Goal: Task Accomplishment & Management: Use online tool/utility

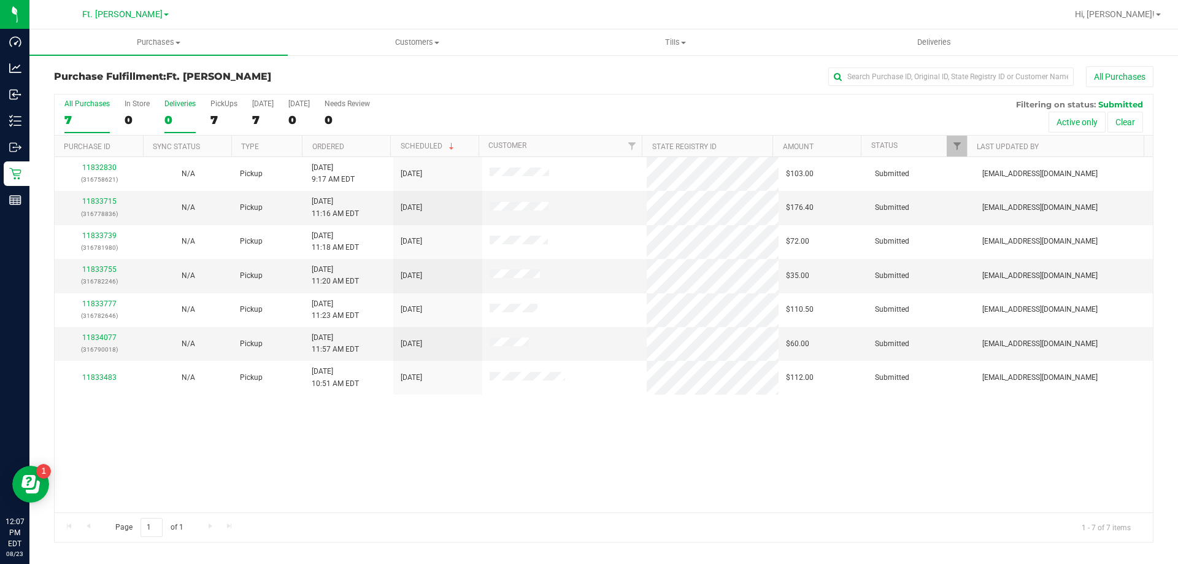
click at [189, 113] on div "0" at bounding box center [179, 120] width 31 height 14
click at [0, 0] on input "Deliveries 0" at bounding box center [0, 0] width 0 height 0
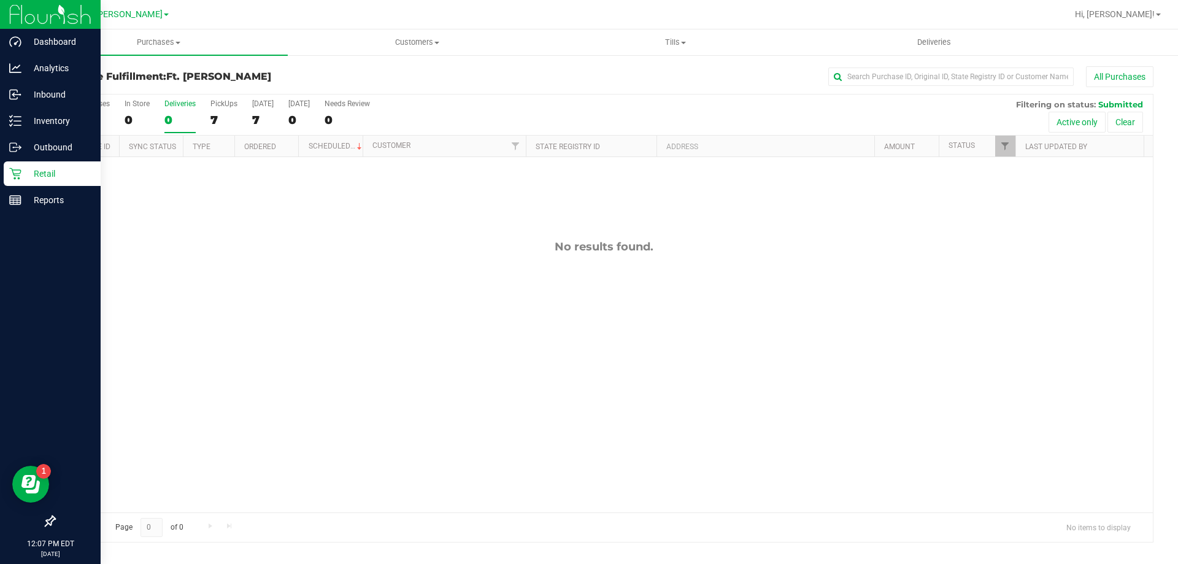
click at [19, 177] on icon at bounding box center [15, 173] width 12 height 12
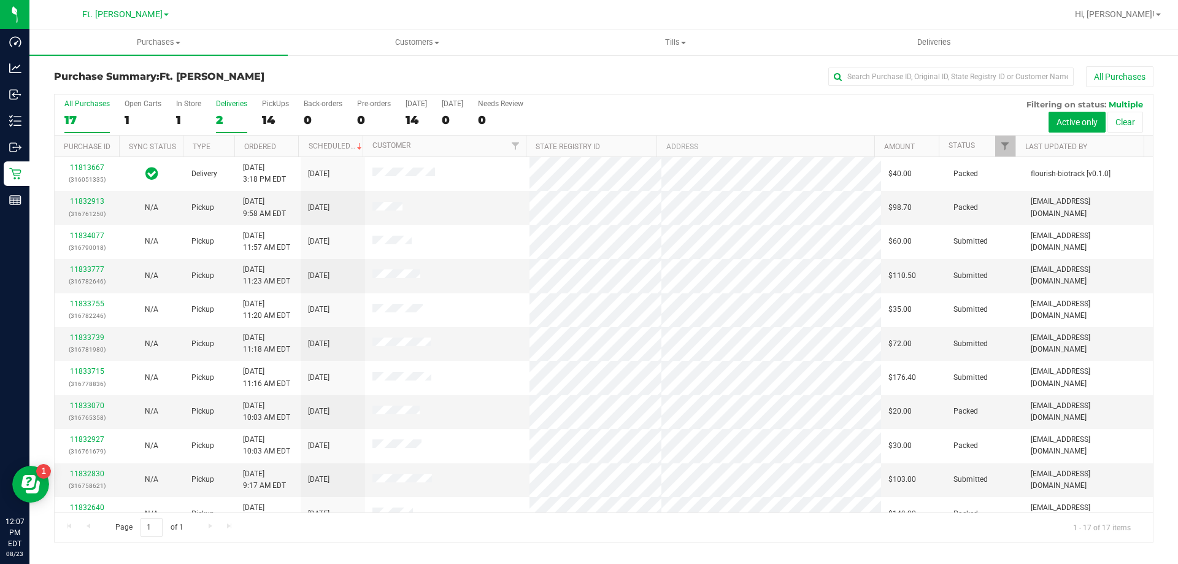
click at [216, 120] on div "2" at bounding box center [231, 120] width 31 height 14
click at [0, 0] on input "Deliveries 2" at bounding box center [0, 0] width 0 height 0
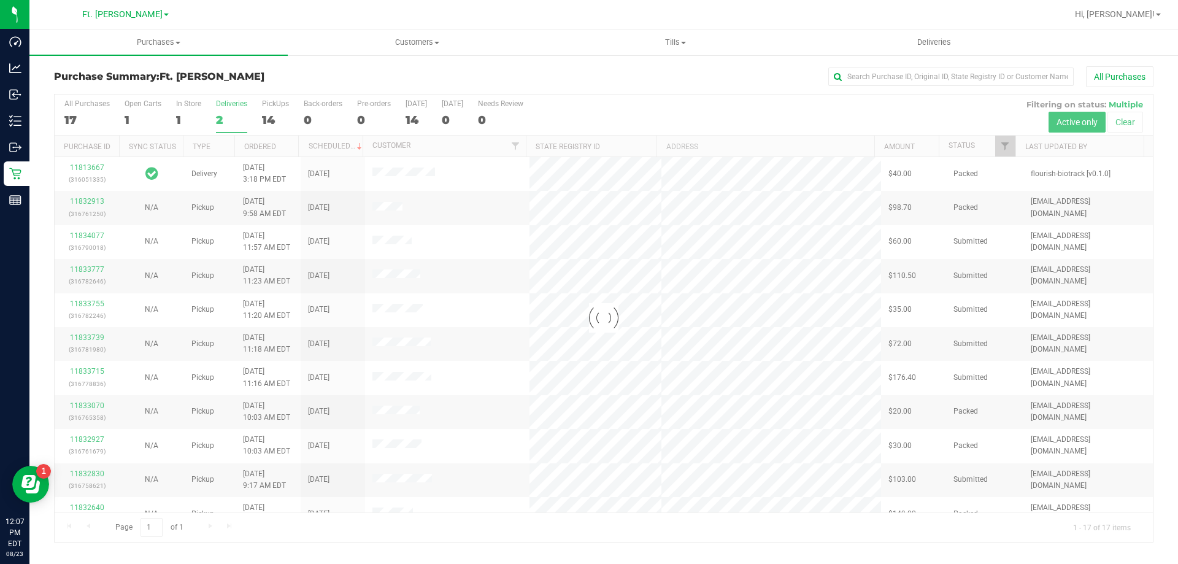
click at [231, 87] on div "Purchase Summary: Ft. [PERSON_NAME] All Purchases" at bounding box center [603, 79] width 1099 height 27
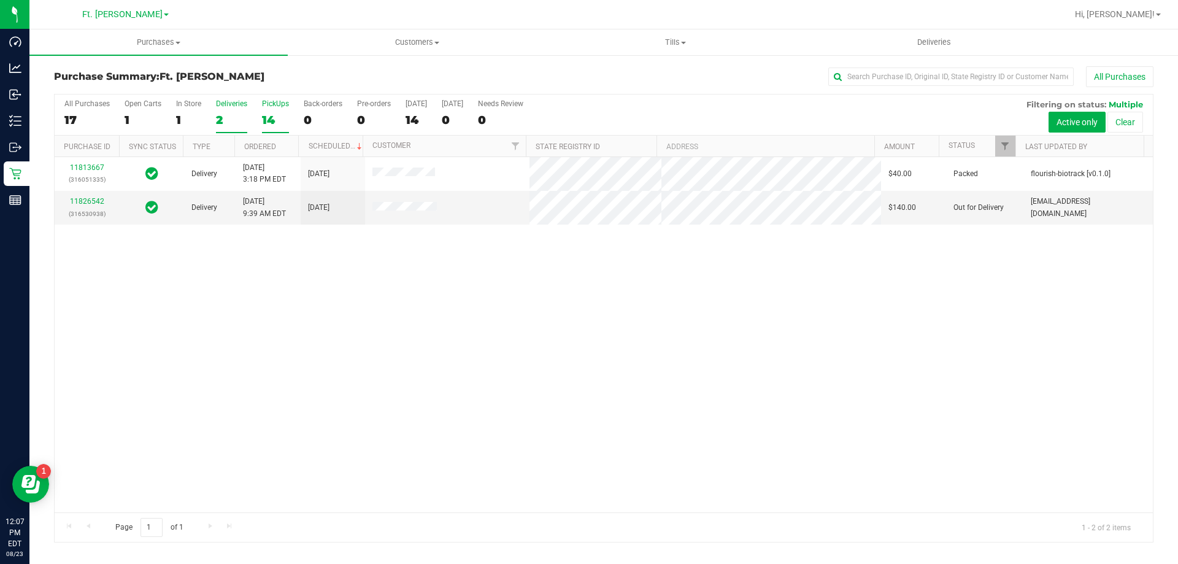
click at [268, 114] on div "14" at bounding box center [275, 120] width 27 height 14
click at [0, 0] on input "PickUps 14" at bounding box center [0, 0] width 0 height 0
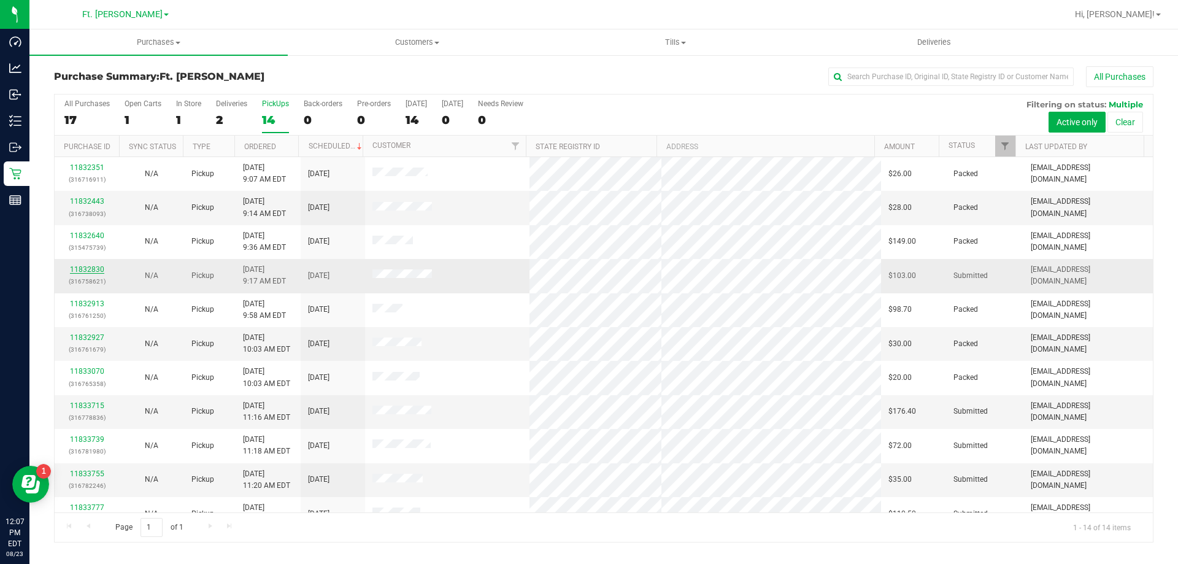
click at [86, 267] on link "11832830" at bounding box center [87, 269] width 34 height 9
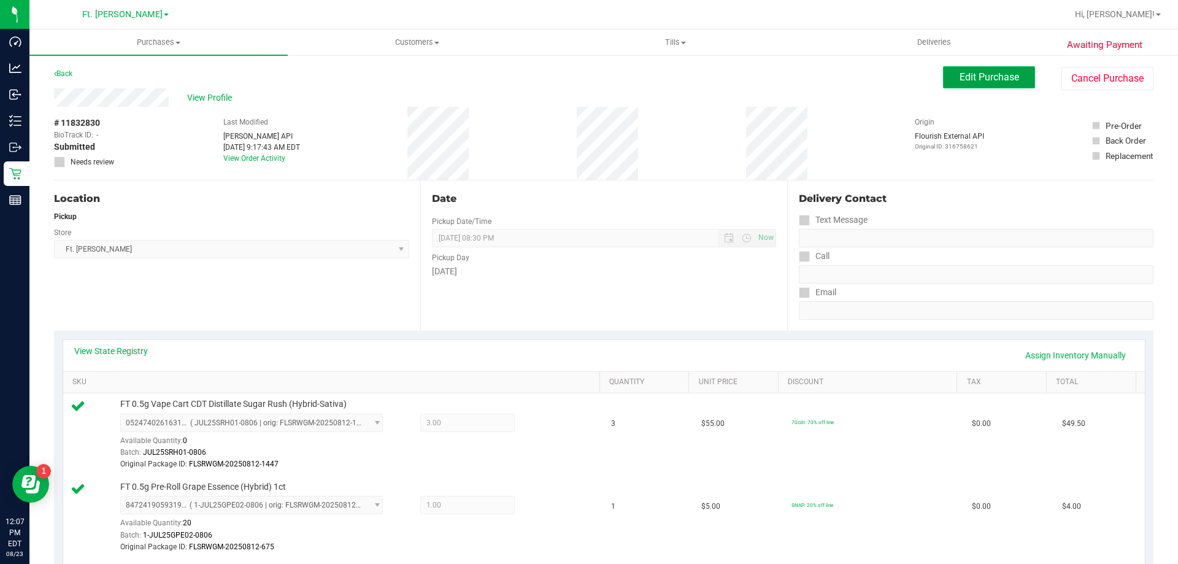
click at [960, 79] on span "Edit Purchase" at bounding box center [990, 77] width 60 height 12
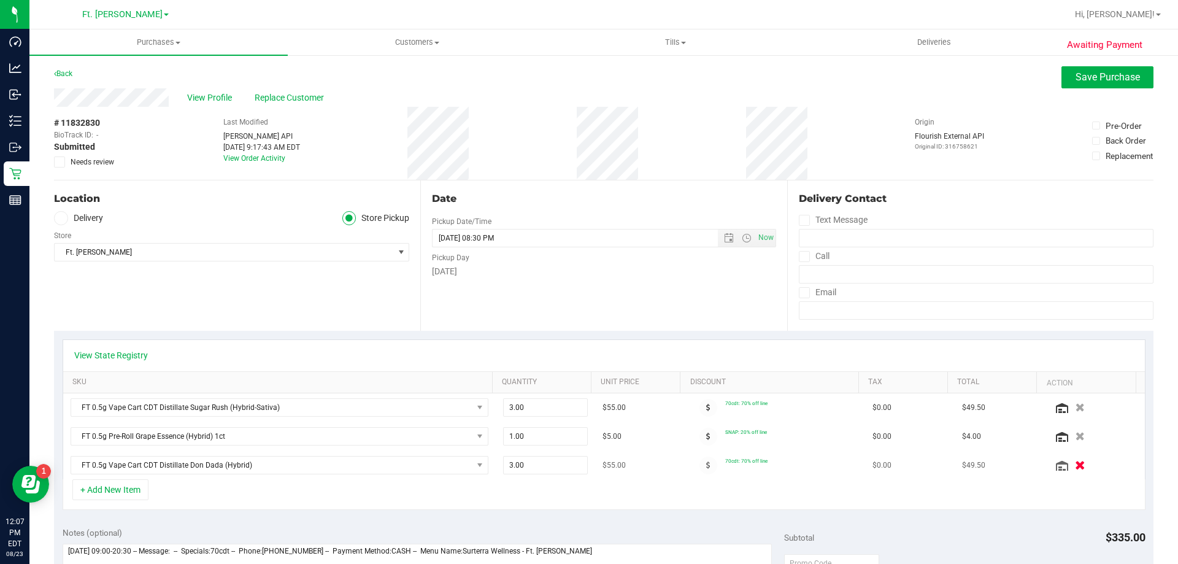
click at [1075, 466] on icon "button" at bounding box center [1080, 465] width 10 height 9
click at [1087, 84] on button "Save Purchase" at bounding box center [1107, 77] width 92 height 22
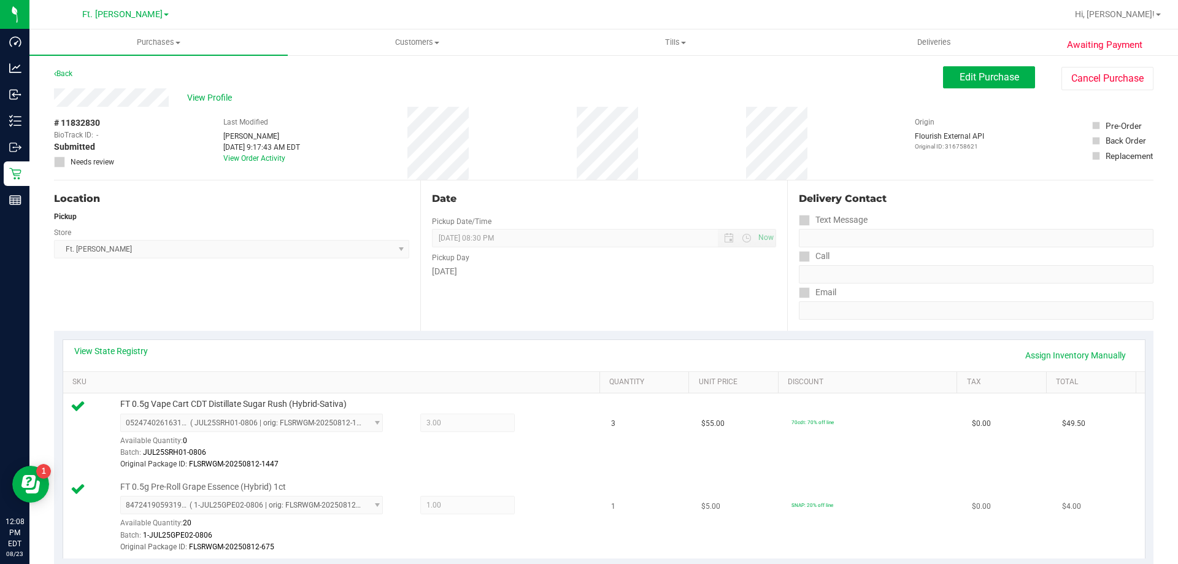
scroll to position [429, 0]
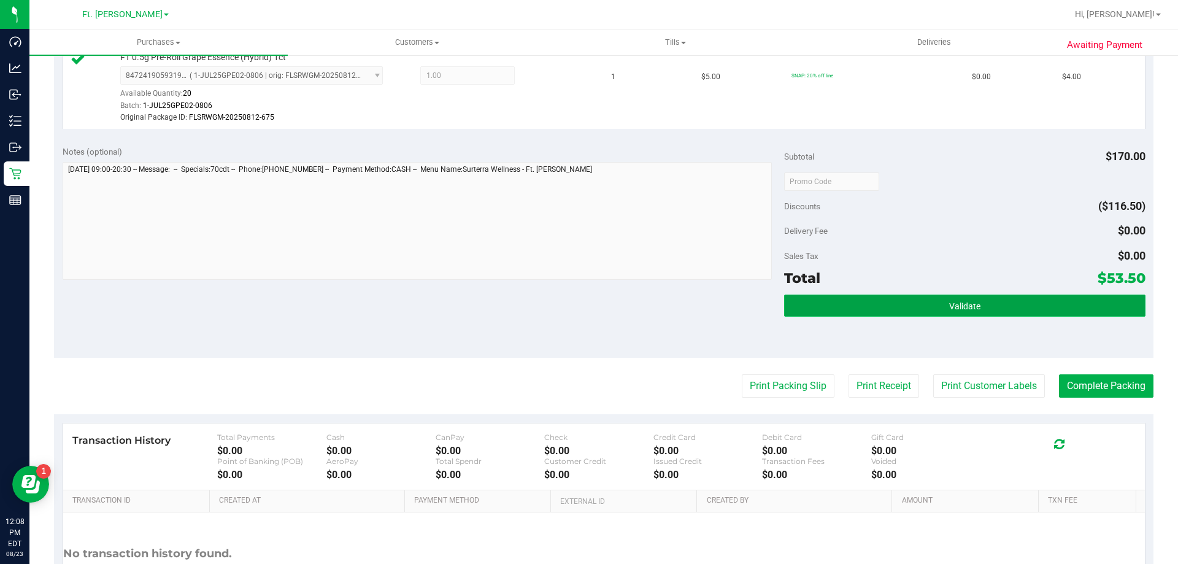
click at [874, 312] on button "Validate" at bounding box center [964, 305] width 361 height 22
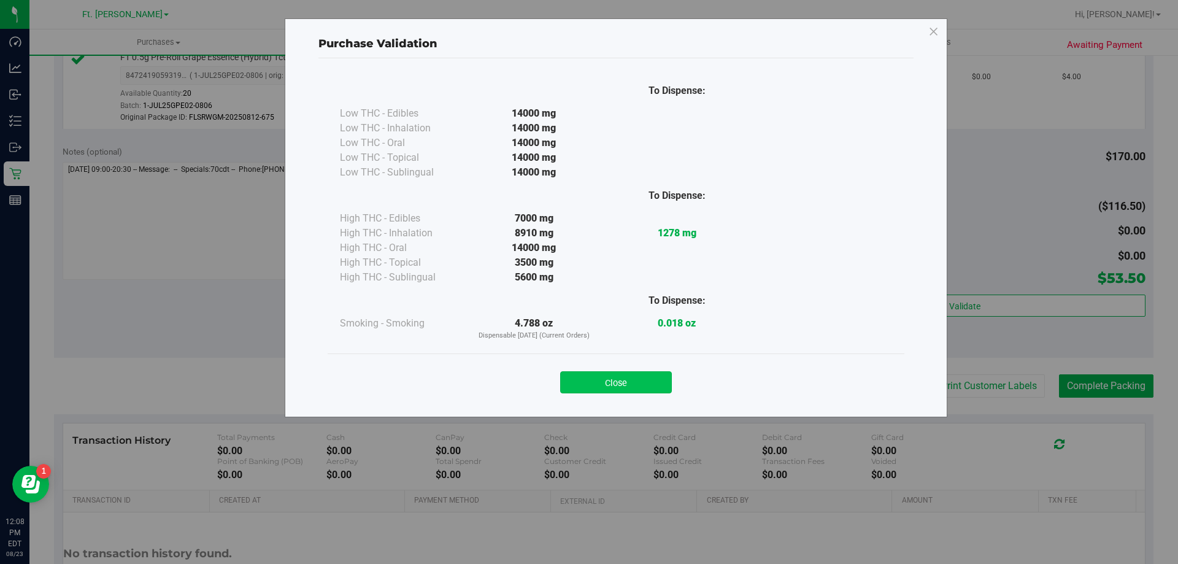
click at [635, 390] on button "Close" at bounding box center [616, 382] width 112 height 22
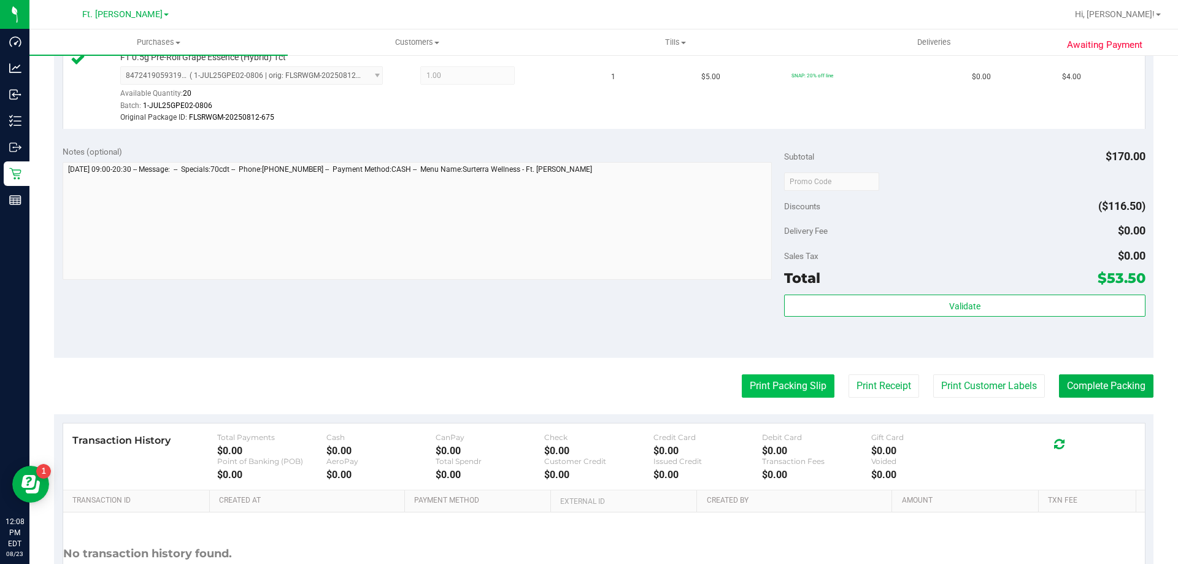
click at [778, 387] on button "Print Packing Slip" at bounding box center [788, 385] width 93 height 23
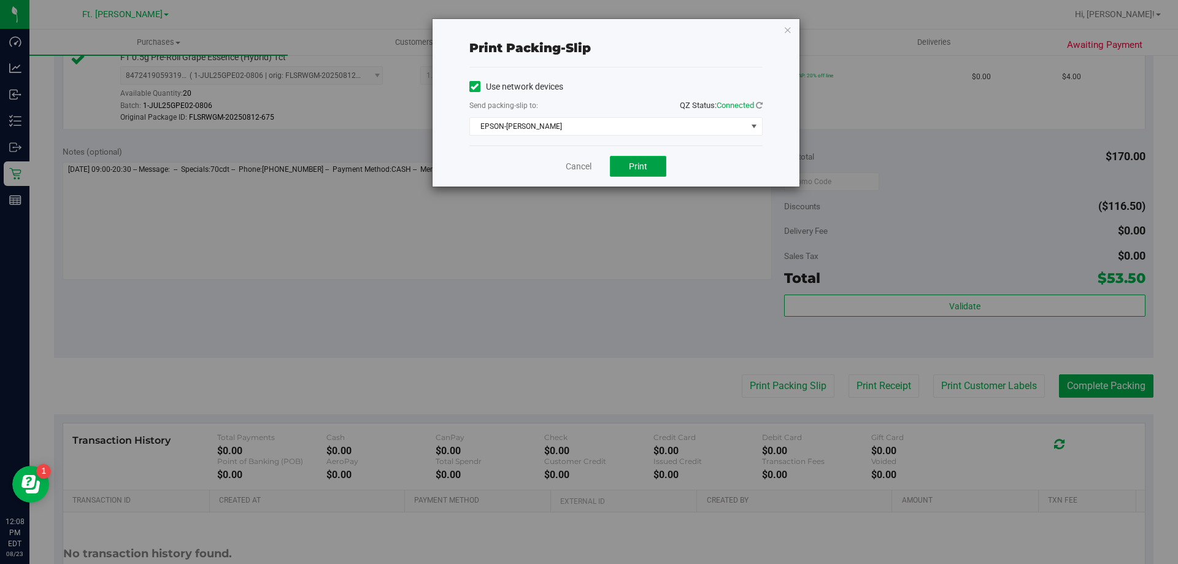
click at [652, 175] on button "Print" at bounding box center [638, 166] width 56 height 21
click at [580, 172] on link "Cancel" at bounding box center [579, 166] width 26 height 13
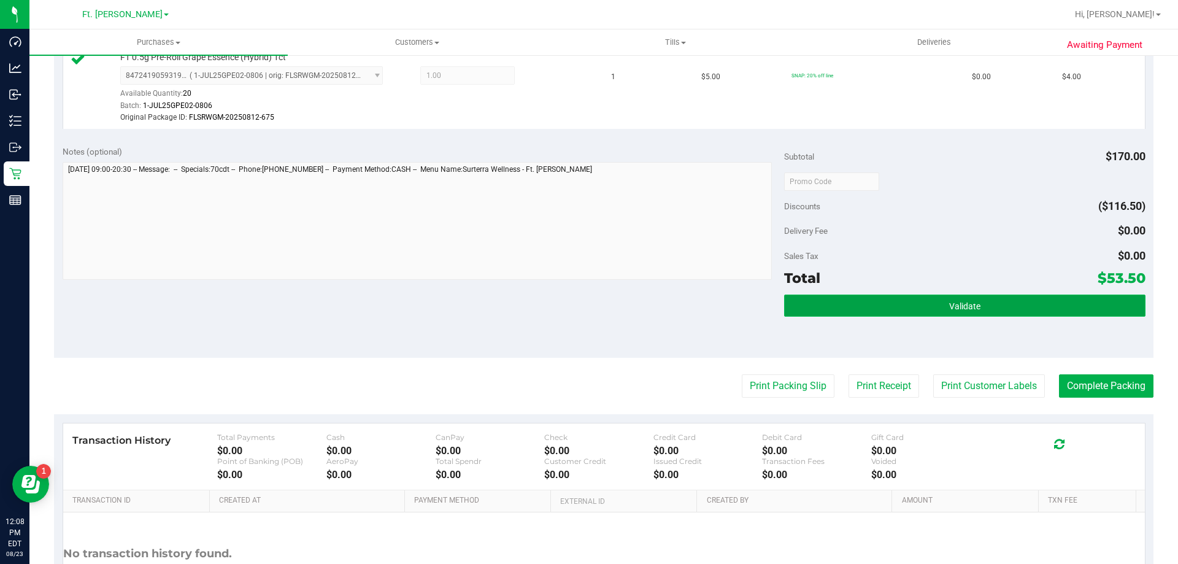
click at [911, 303] on button "Validate" at bounding box center [964, 305] width 361 height 22
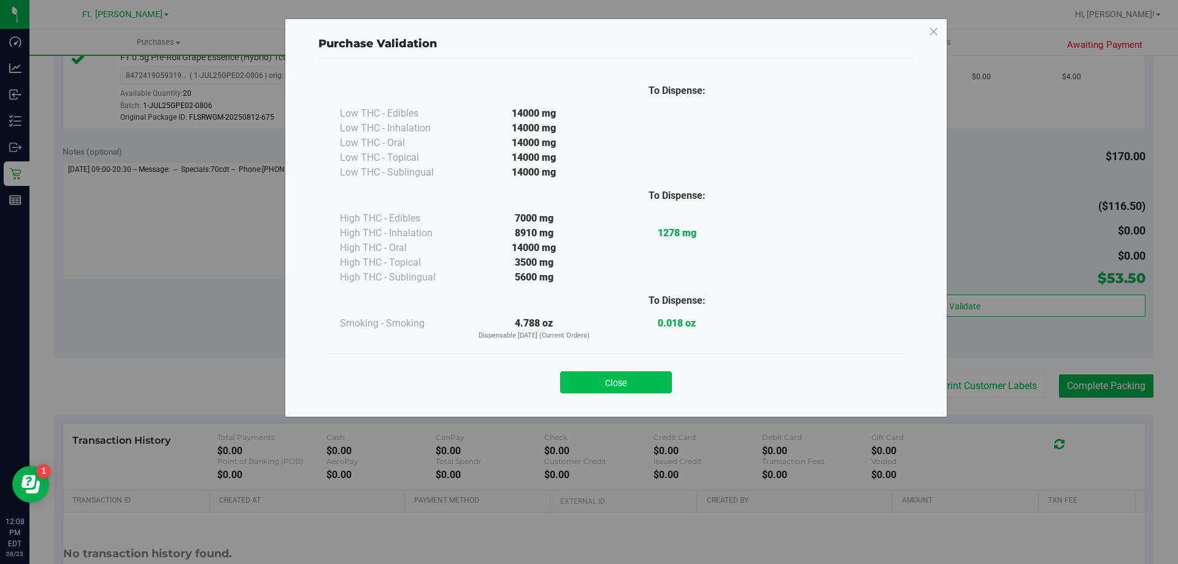
click at [648, 392] on button "Close" at bounding box center [616, 382] width 112 height 22
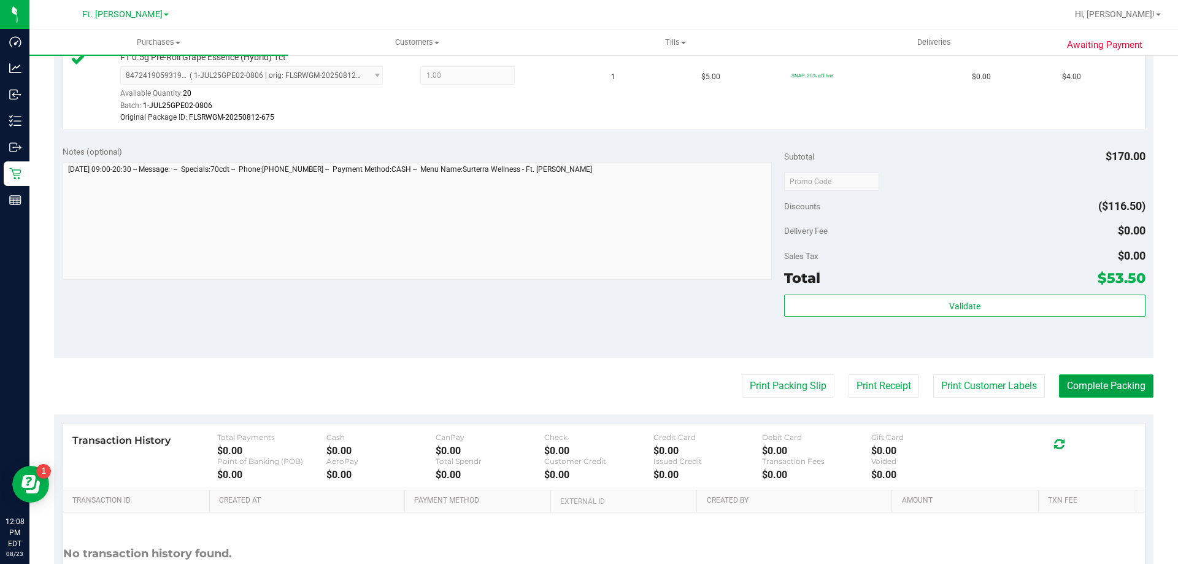
click at [1136, 384] on button "Complete Packing" at bounding box center [1106, 385] width 94 height 23
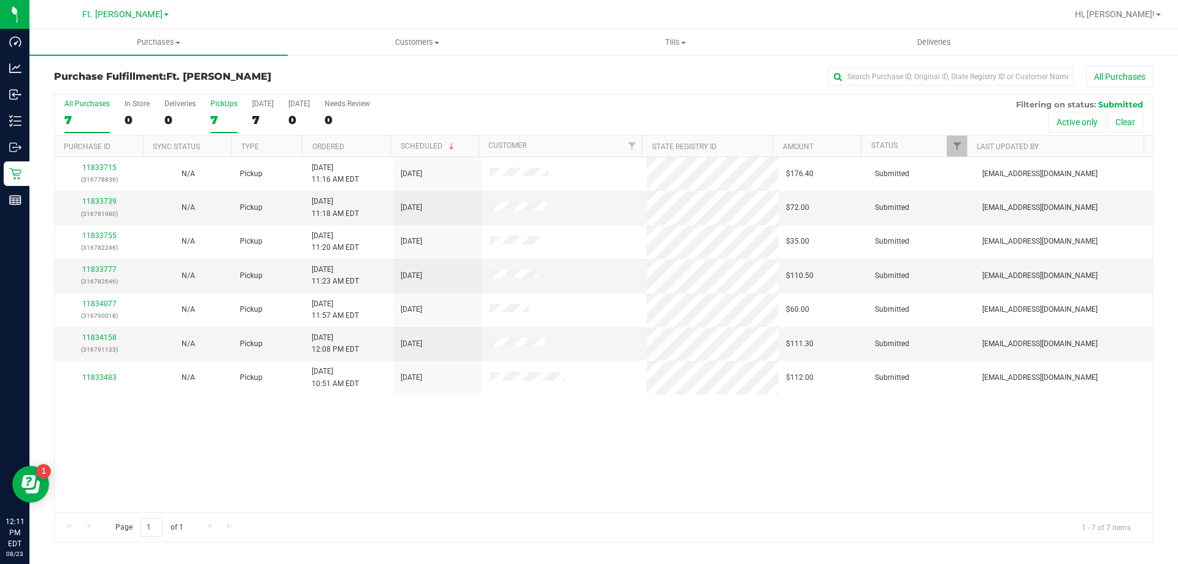
click at [236, 104] on div "PickUps" at bounding box center [223, 103] width 27 height 9
click at [0, 0] on input "PickUps 7" at bounding box center [0, 0] width 0 height 0
click at [111, 201] on link "11833739" at bounding box center [99, 201] width 34 height 9
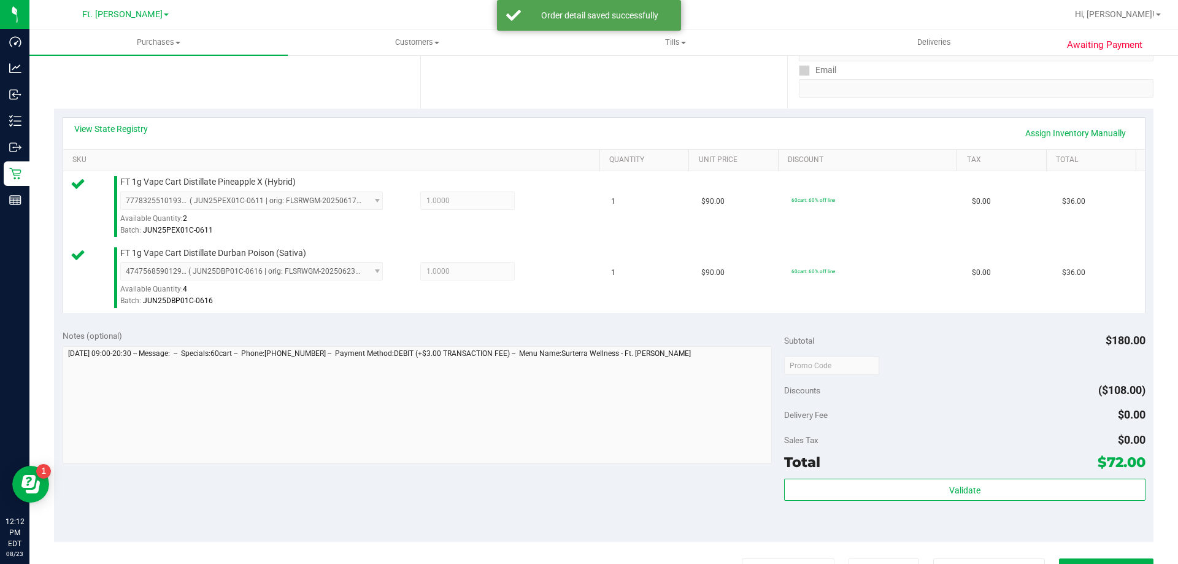
scroll to position [307, 0]
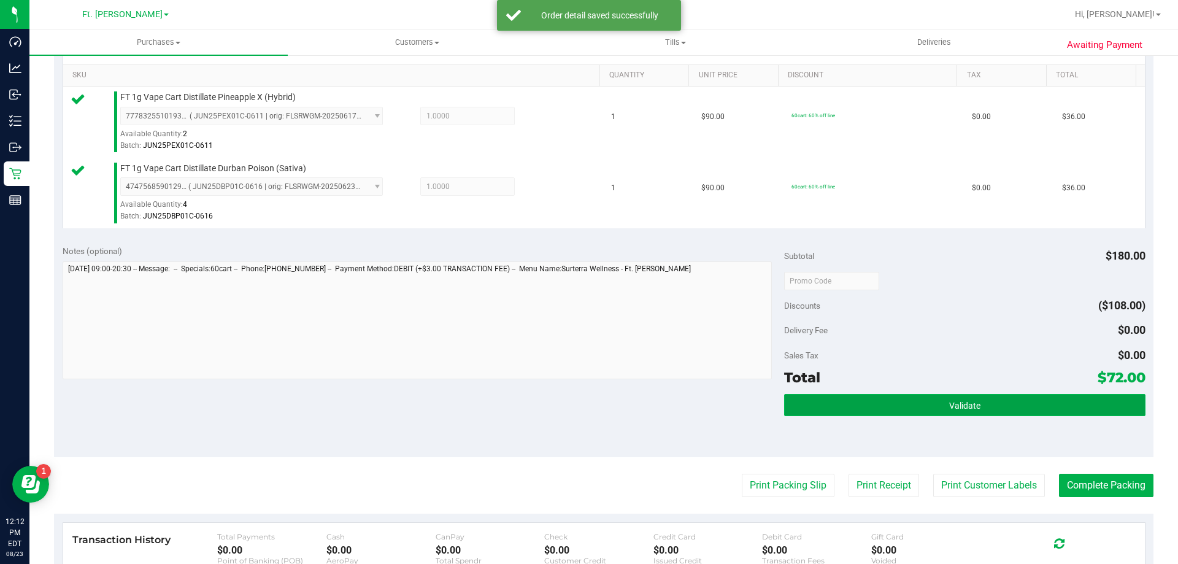
click at [818, 406] on button "Validate" at bounding box center [964, 405] width 361 height 22
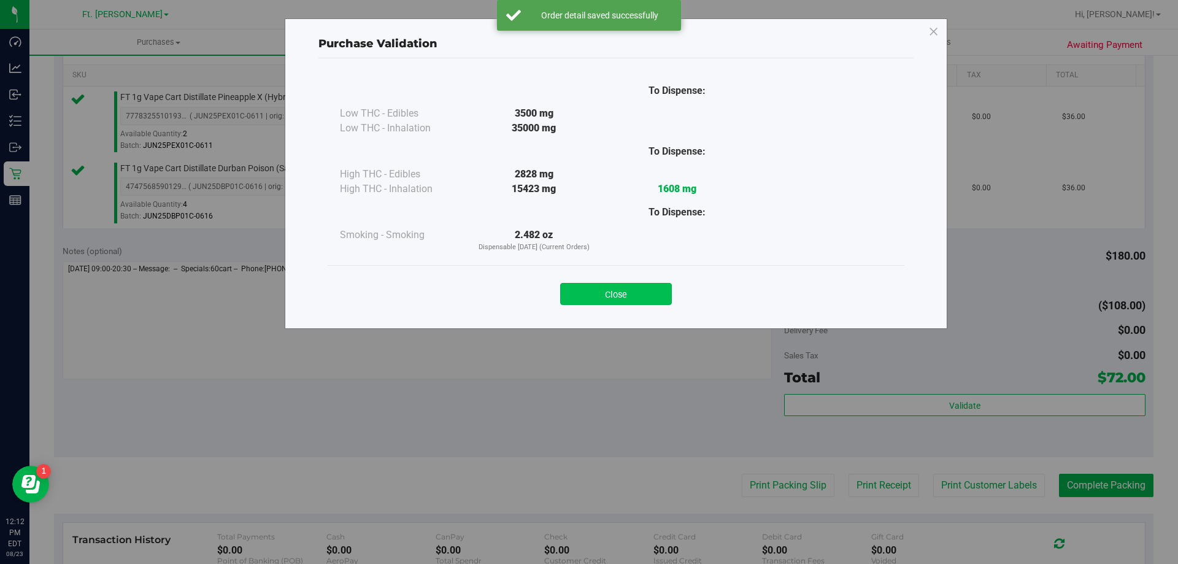
click at [638, 300] on button "Close" at bounding box center [616, 294] width 112 height 22
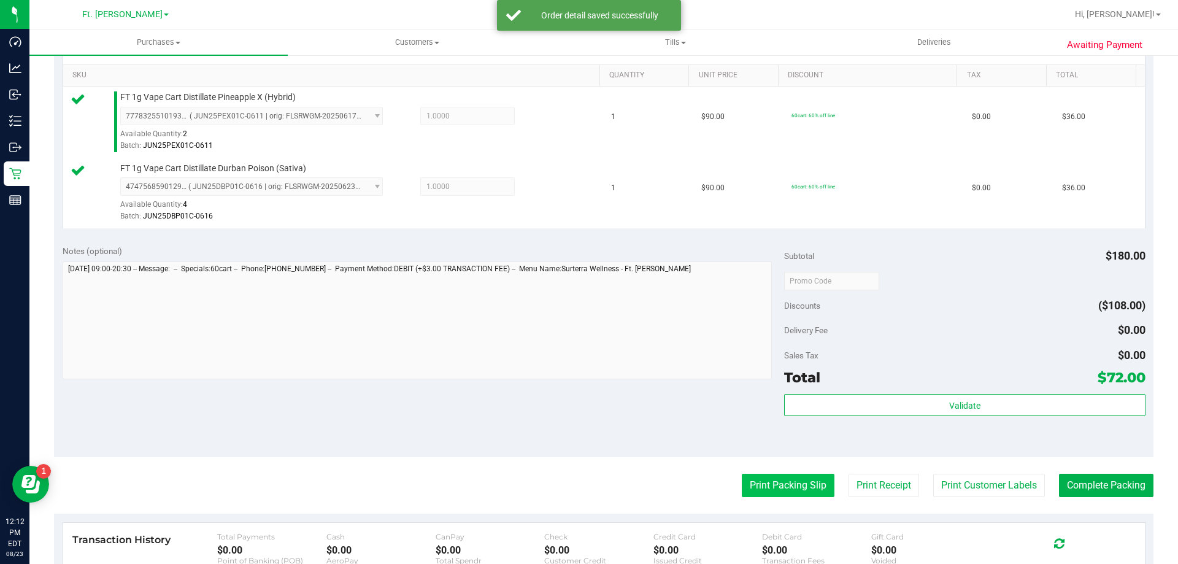
click at [768, 486] on button "Print Packing Slip" at bounding box center [788, 485] width 93 height 23
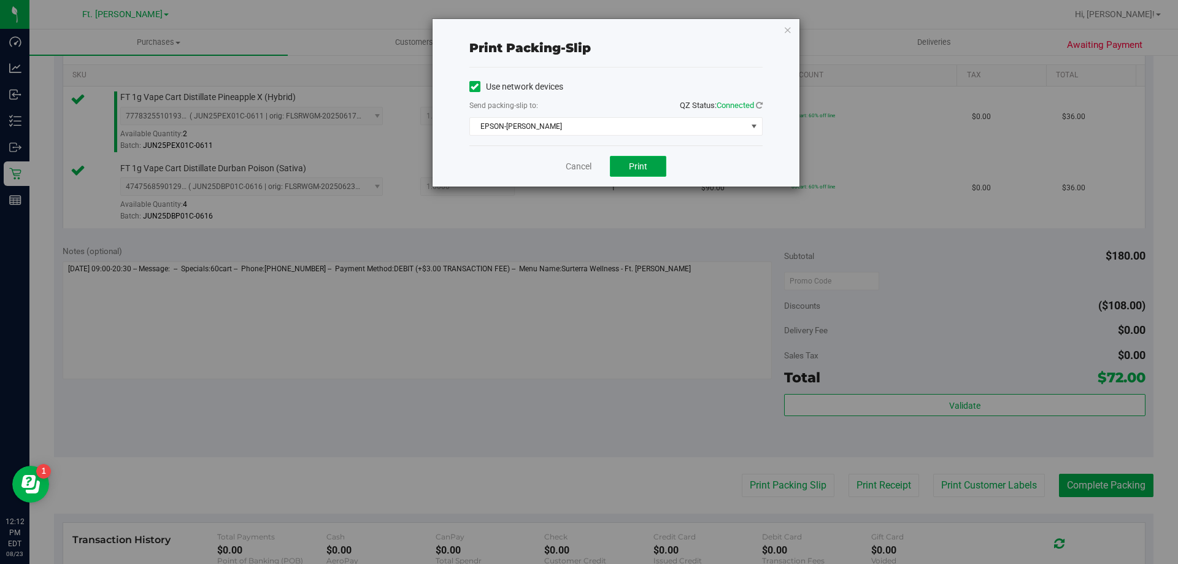
click at [629, 164] on span "Print" at bounding box center [638, 166] width 18 height 10
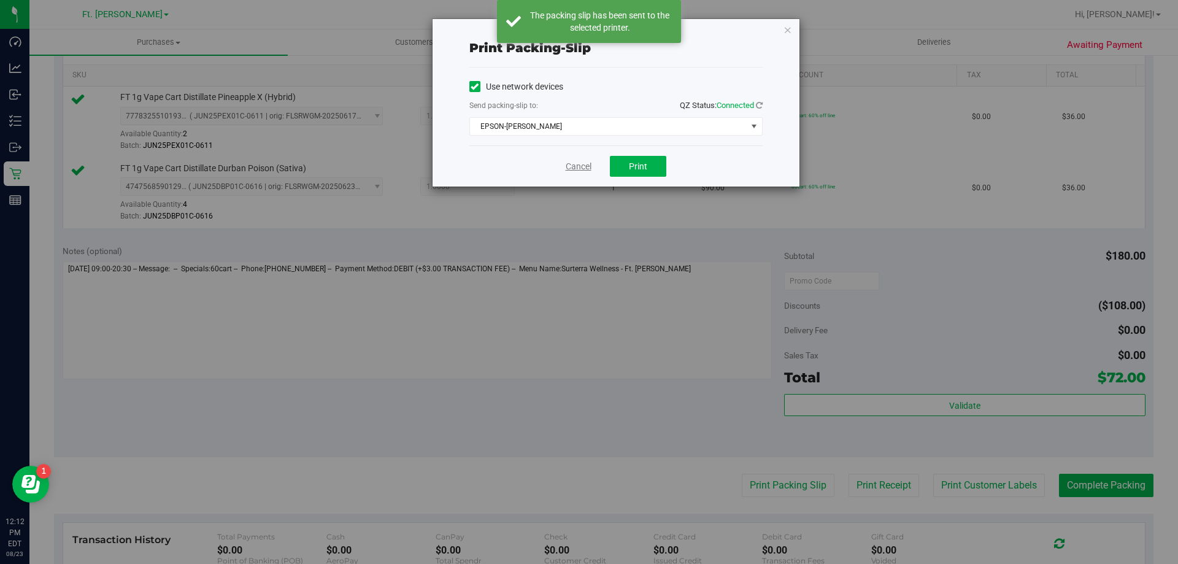
click at [583, 169] on link "Cancel" at bounding box center [579, 166] width 26 height 13
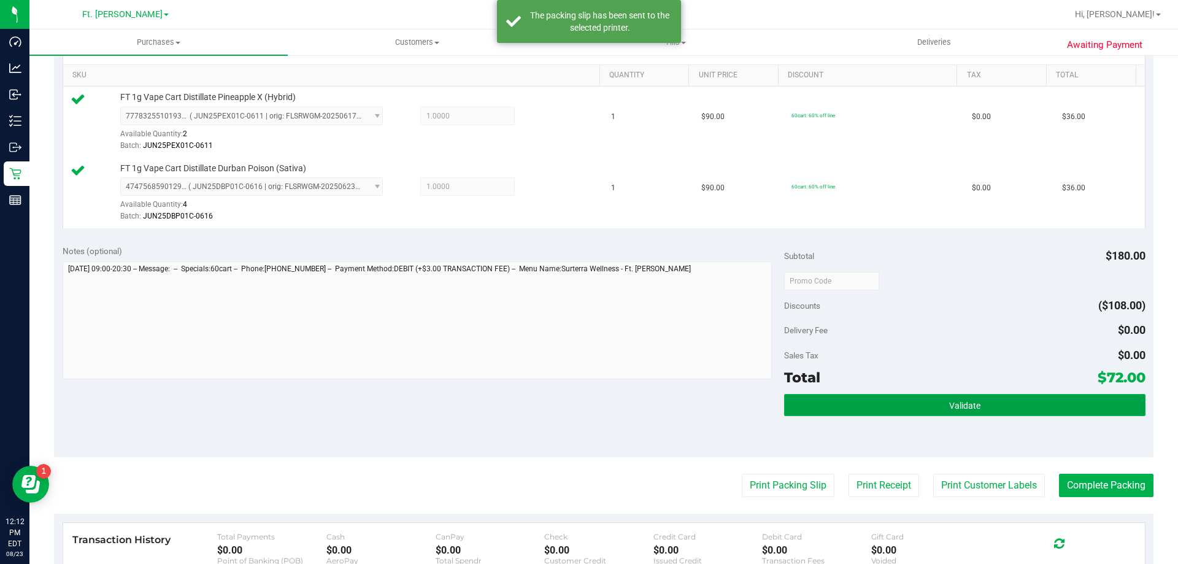
click at [922, 402] on button "Validate" at bounding box center [964, 405] width 361 height 22
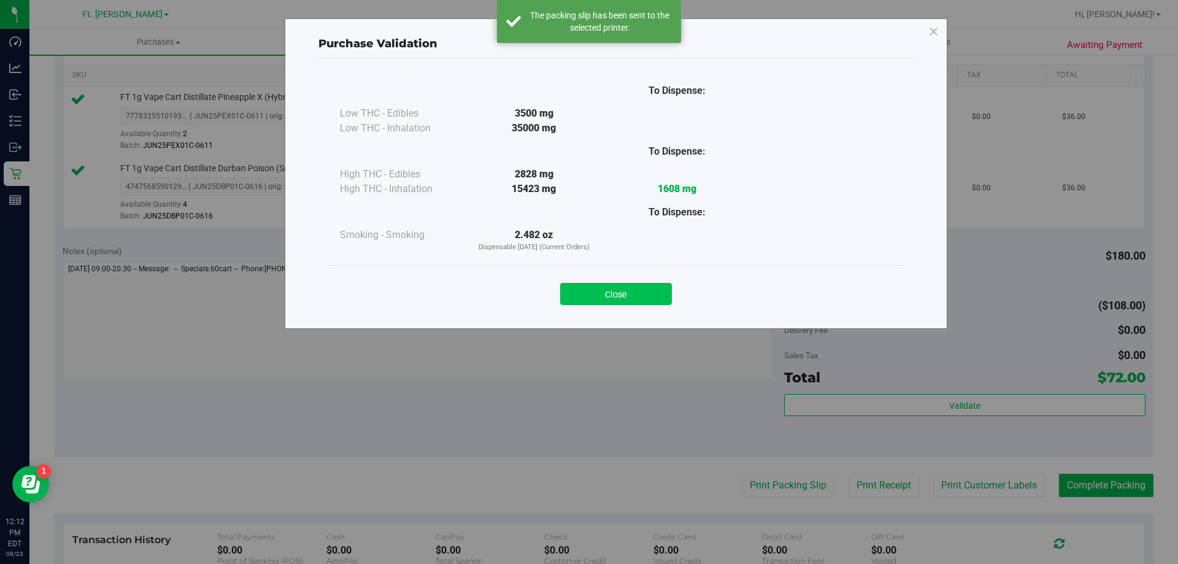
click at [650, 291] on button "Close" at bounding box center [616, 294] width 112 height 22
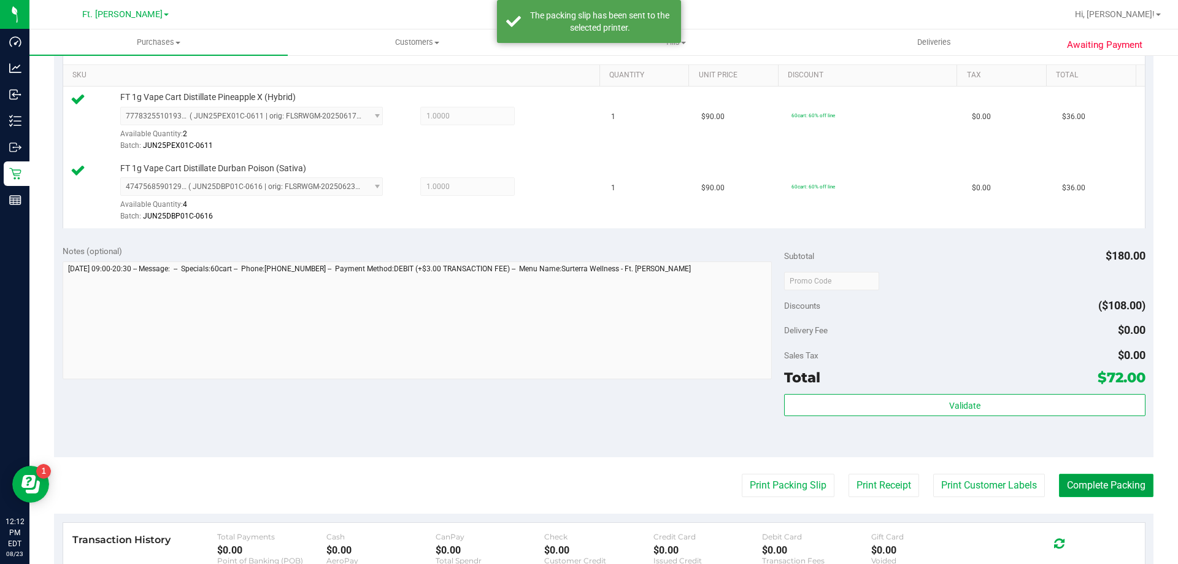
click at [1068, 476] on button "Complete Packing" at bounding box center [1106, 485] width 94 height 23
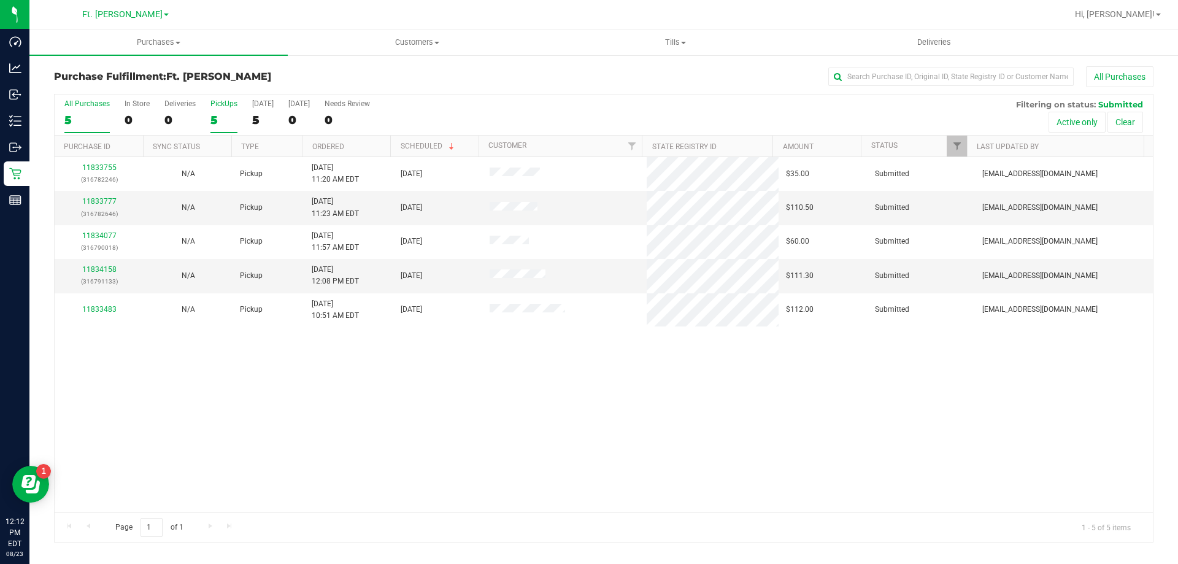
click at [212, 116] on div "5" at bounding box center [223, 120] width 27 height 14
click at [0, 0] on input "PickUps 5" at bounding box center [0, 0] width 0 height 0
click at [90, 205] on link "11833777" at bounding box center [99, 201] width 34 height 9
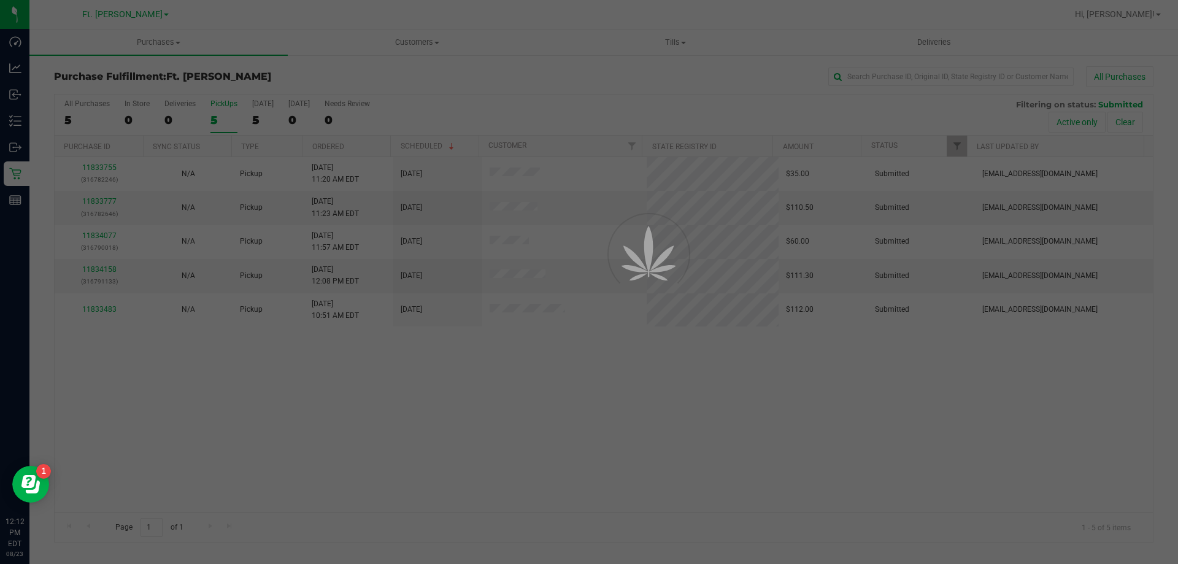
click at [89, 199] on div at bounding box center [589, 282] width 1178 height 564
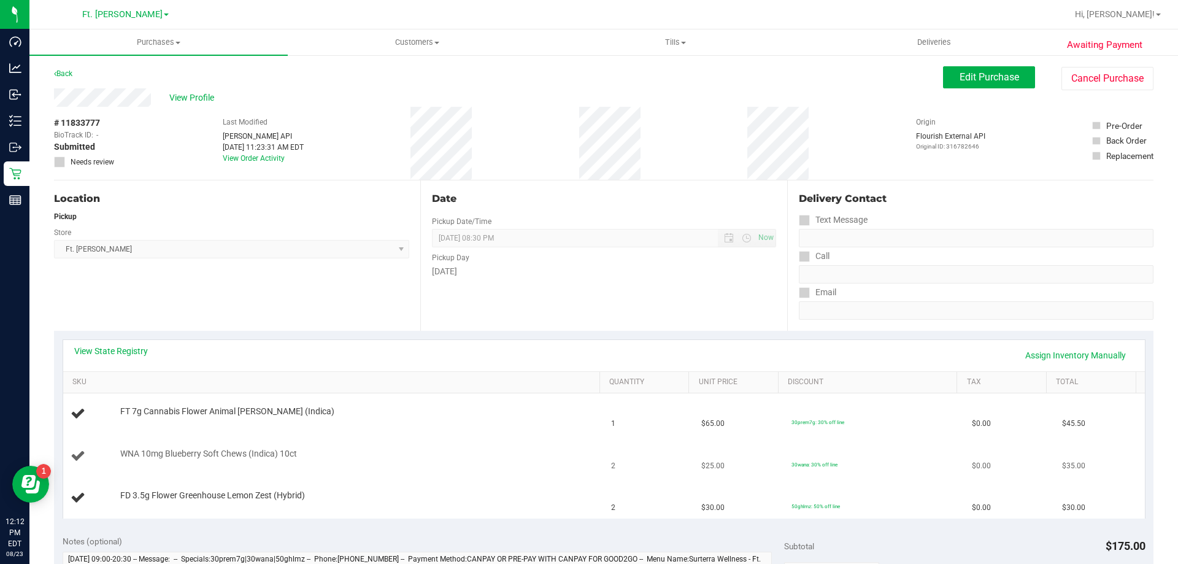
click at [387, 468] on td "WNA 10mg Blueberry Soft Chews (Indica) 10ct" at bounding box center [333, 457] width 541 height 42
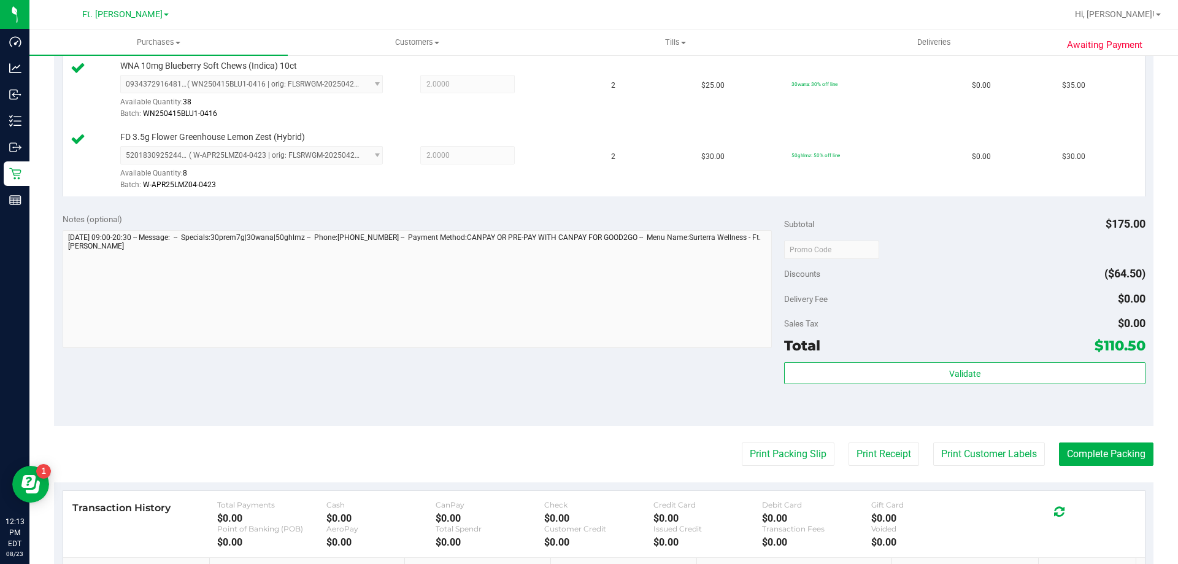
scroll to position [552, 0]
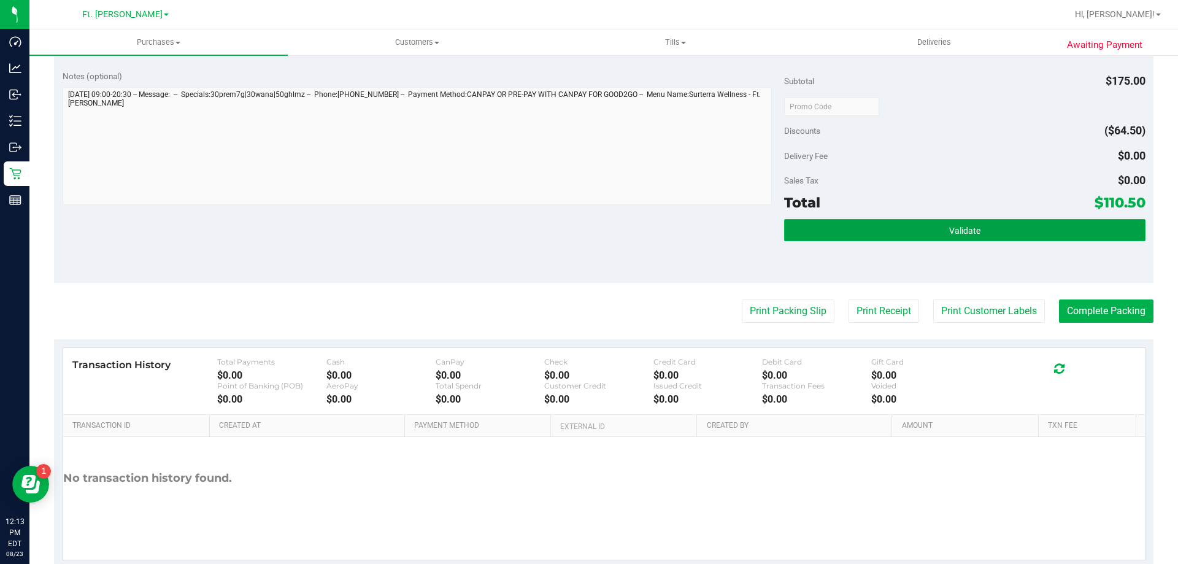
click at [1076, 233] on button "Validate" at bounding box center [964, 230] width 361 height 22
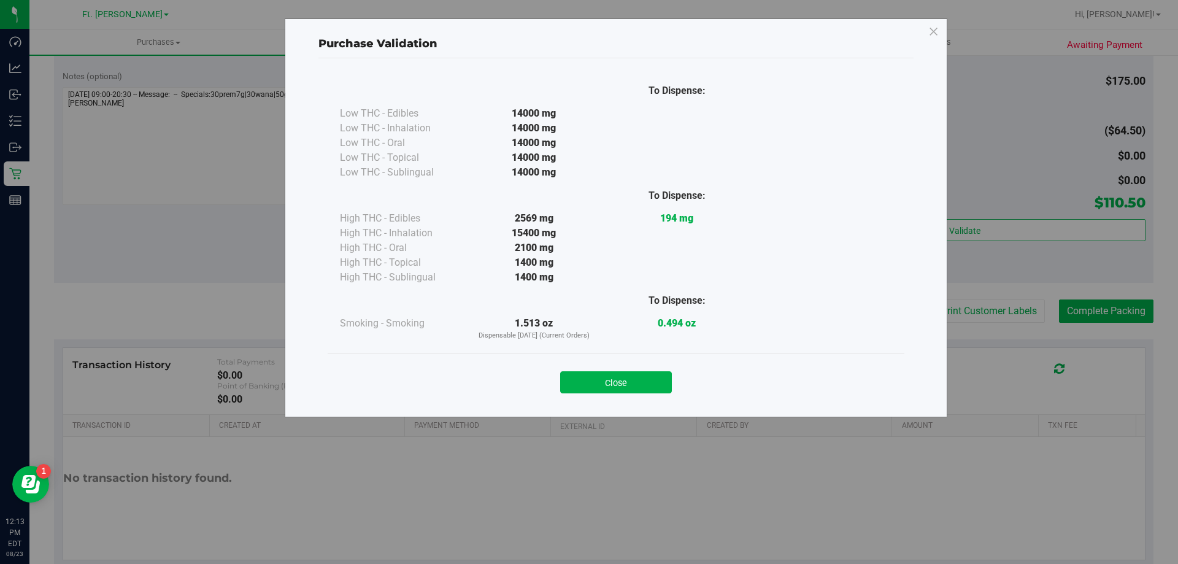
click at [660, 343] on div "To Dispense: Low THC - Edibles 14000 mg" at bounding box center [616, 214] width 577 height 279
click at [670, 382] on button "Close" at bounding box center [616, 382] width 112 height 22
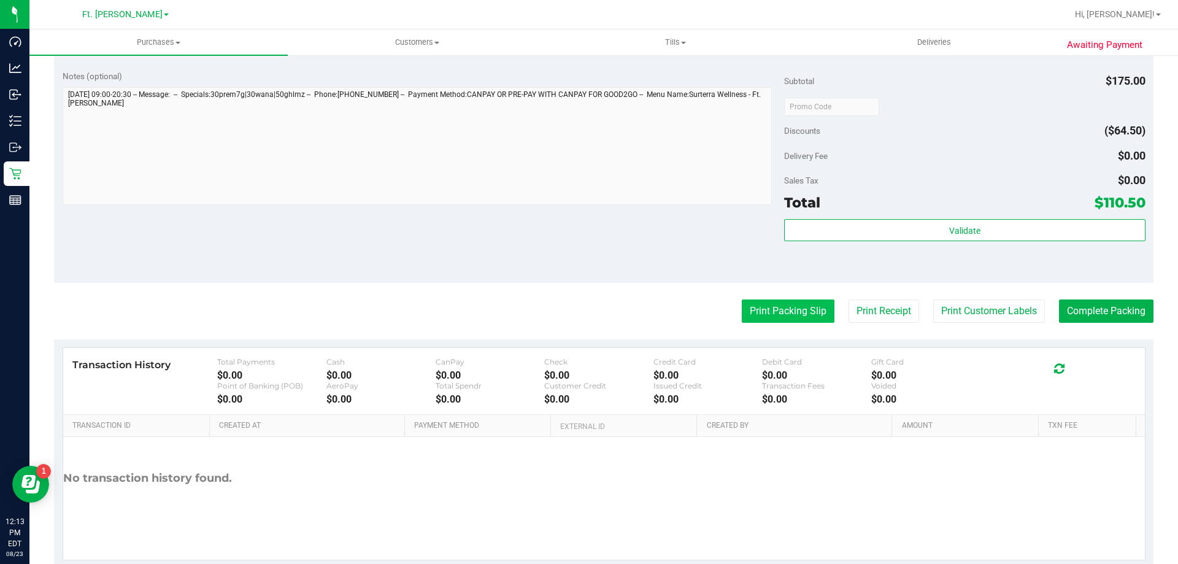
click at [785, 321] on button "Print Packing Slip" at bounding box center [788, 310] width 93 height 23
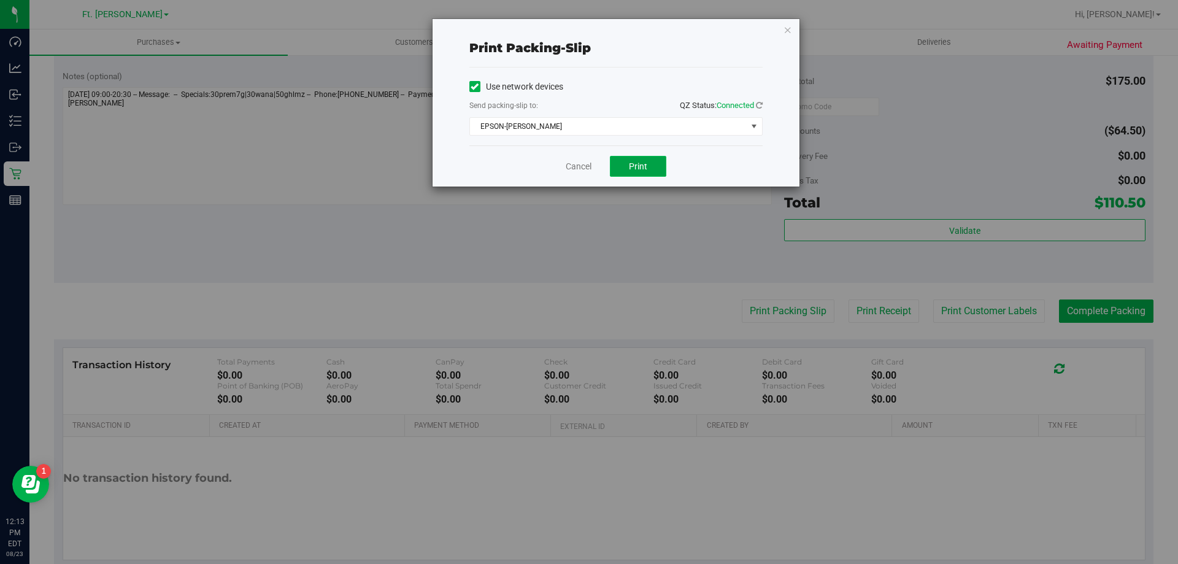
click at [638, 165] on span "Print" at bounding box center [638, 166] width 18 height 10
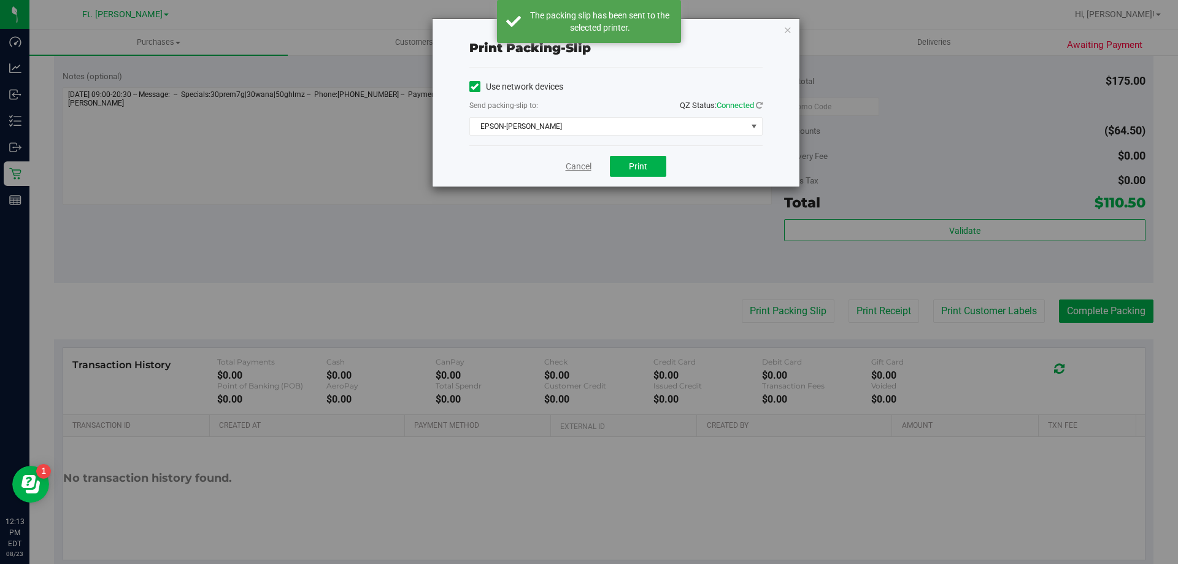
click at [583, 166] on link "Cancel" at bounding box center [579, 166] width 26 height 13
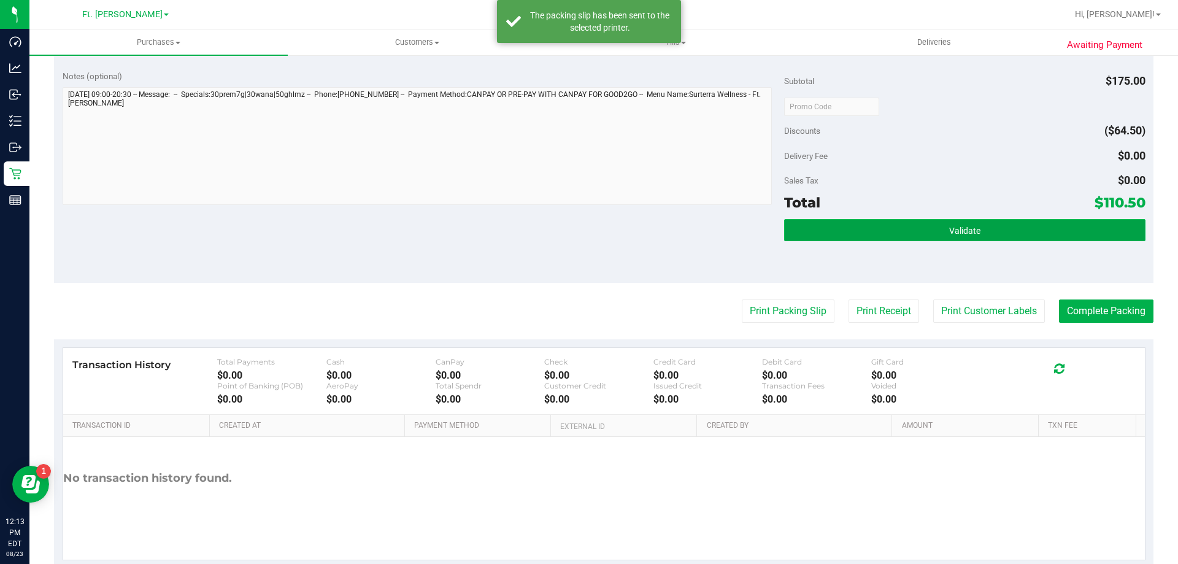
click at [949, 231] on span "Validate" at bounding box center [964, 231] width 31 height 10
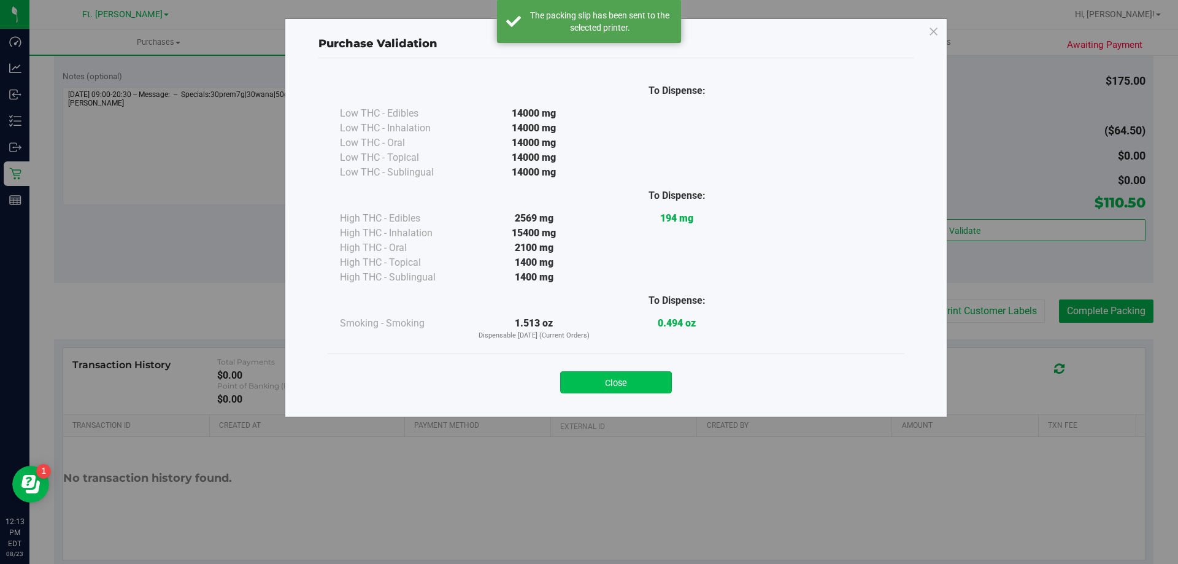
click at [645, 393] on button "Close" at bounding box center [616, 382] width 112 height 22
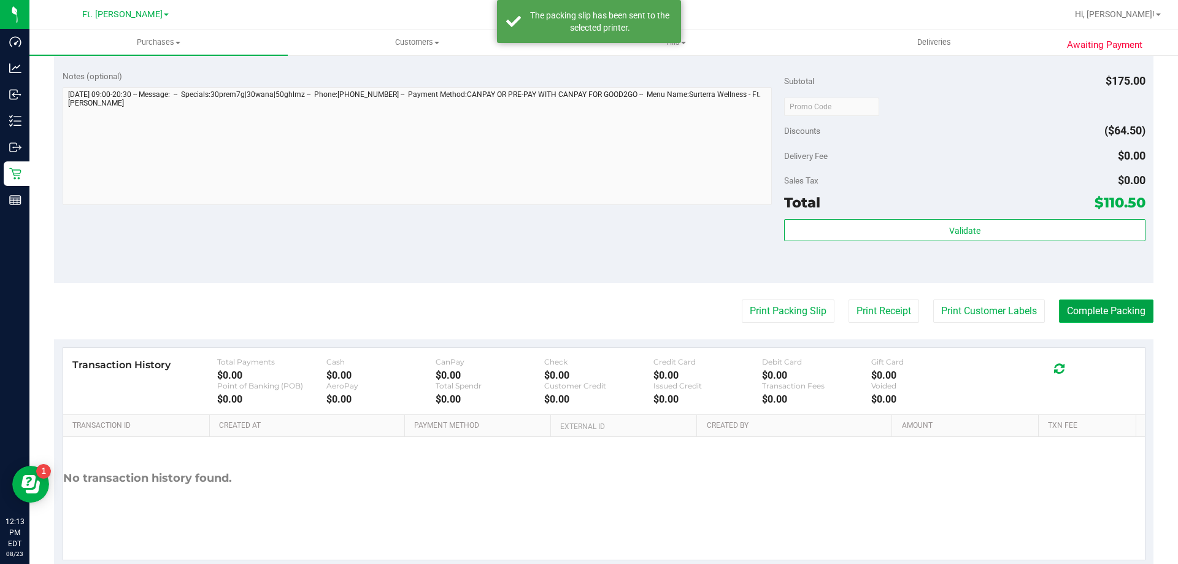
click at [1109, 312] on button "Complete Packing" at bounding box center [1106, 310] width 94 height 23
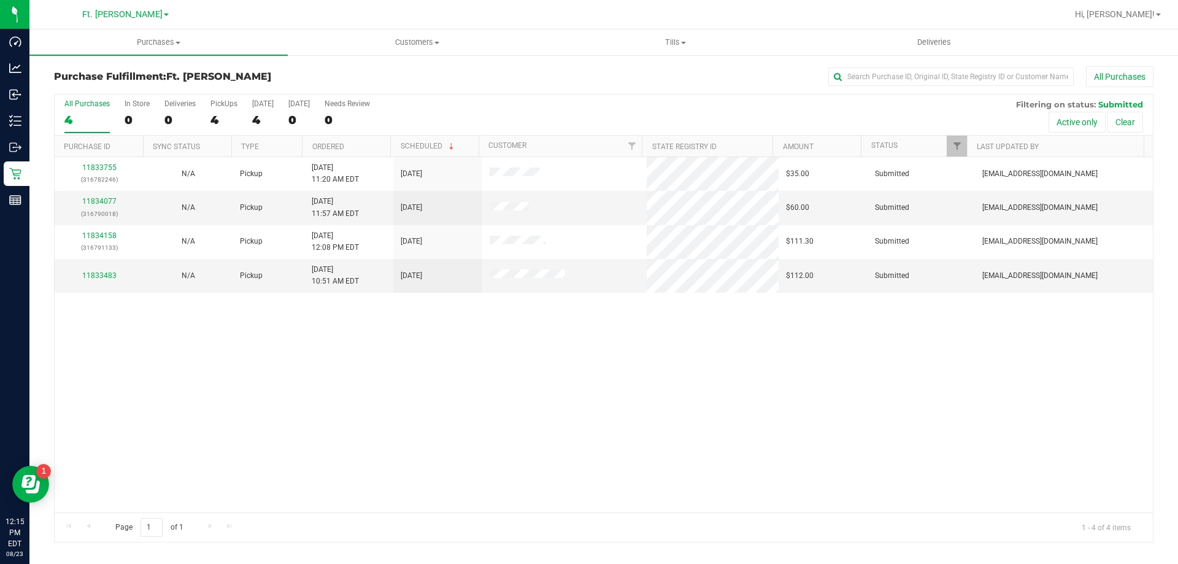
click at [216, 84] on div "Purchase Fulfillment: Ft. [PERSON_NAME] All Purchases" at bounding box center [603, 79] width 1099 height 27
click at [210, 120] on div "4" at bounding box center [223, 120] width 27 height 14
click at [0, 0] on input "PickUps 4" at bounding box center [0, 0] width 0 height 0
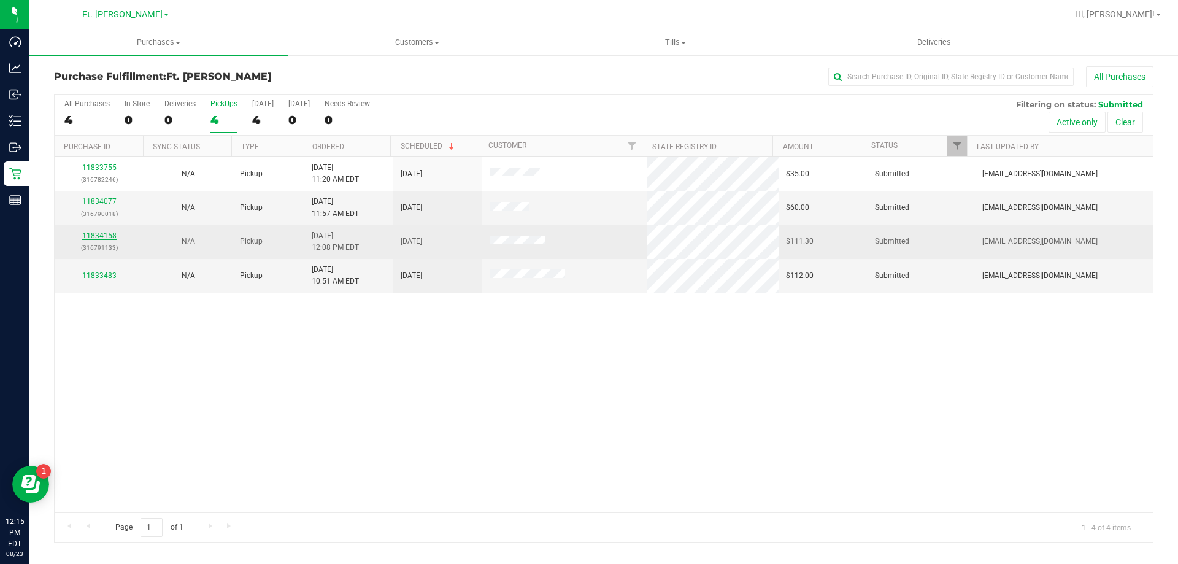
click at [108, 236] on link "11834158" at bounding box center [99, 235] width 34 height 9
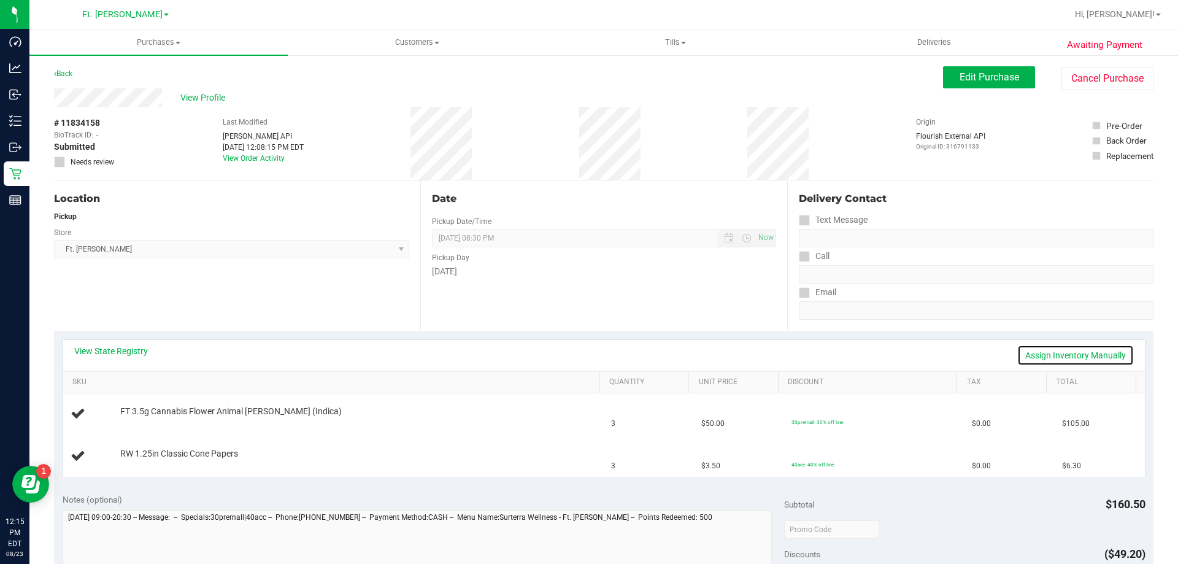
click at [1050, 350] on link "Assign Inventory Manually" at bounding box center [1075, 355] width 117 height 21
click at [163, 468] on td "RW 1.25in Classic Cone Papers Add Package" at bounding box center [333, 456] width 541 height 41
click at [139, 459] on link "Add Package" at bounding box center [142, 461] width 44 height 9
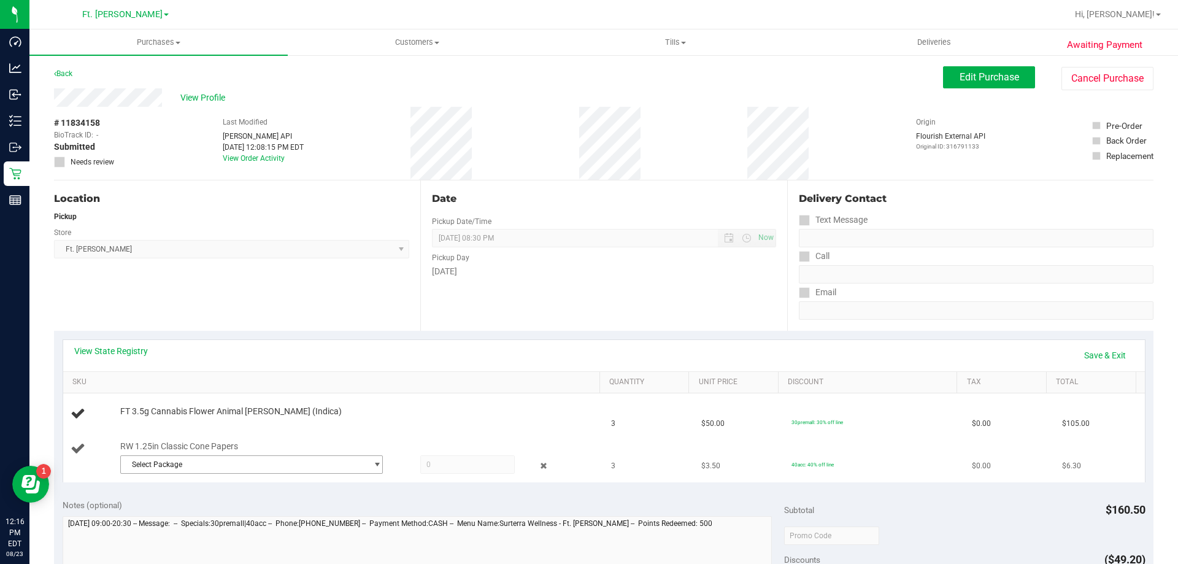
click at [201, 464] on span "Select Package" at bounding box center [244, 464] width 246 height 17
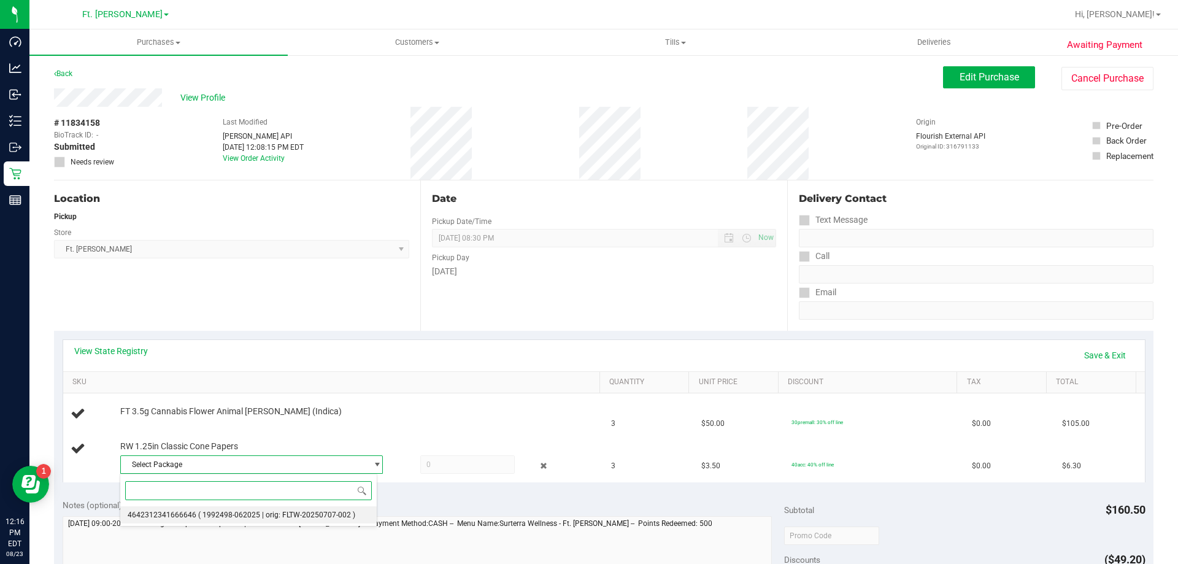
click at [220, 519] on span "( 1992498-062025 | orig: FLTW-20250707-002 )" at bounding box center [276, 514] width 157 height 9
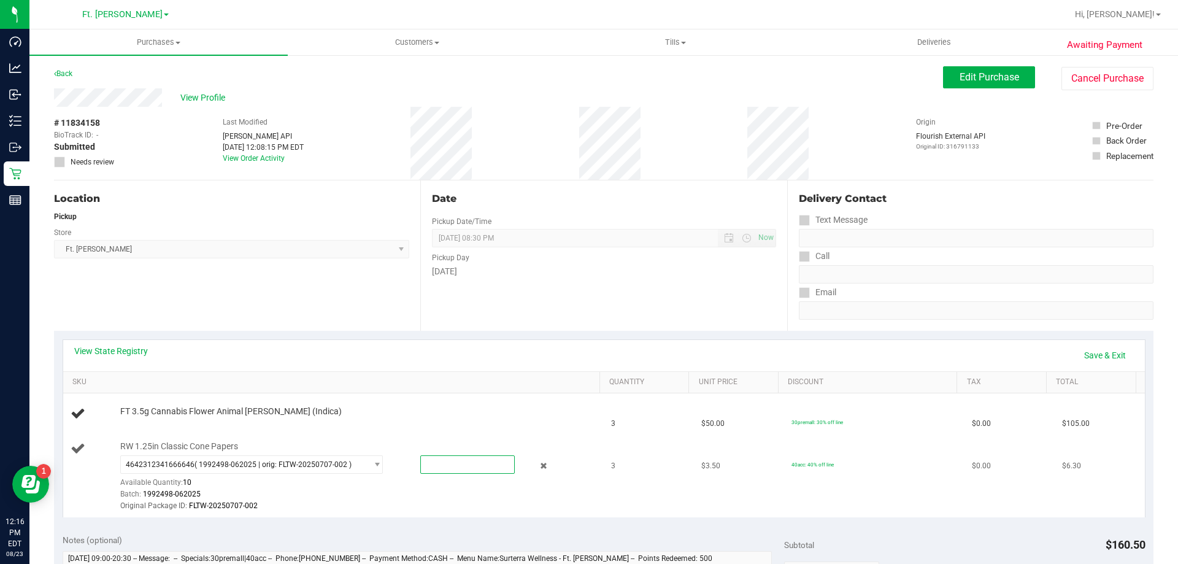
click at [431, 467] on span at bounding box center [467, 464] width 94 height 18
type input "3"
type input "3.0000"
click at [464, 437] on td "RW 1.25in Classic Cone Papers 4642312341666646 ( 1992498-062025 | orig: FLTW-20…" at bounding box center [333, 477] width 541 height 82
click at [1118, 337] on div "View State Registry Save & Exit SKU Quantity Unit Price Discount Tax Total FT 3…" at bounding box center [603, 428] width 1099 height 195
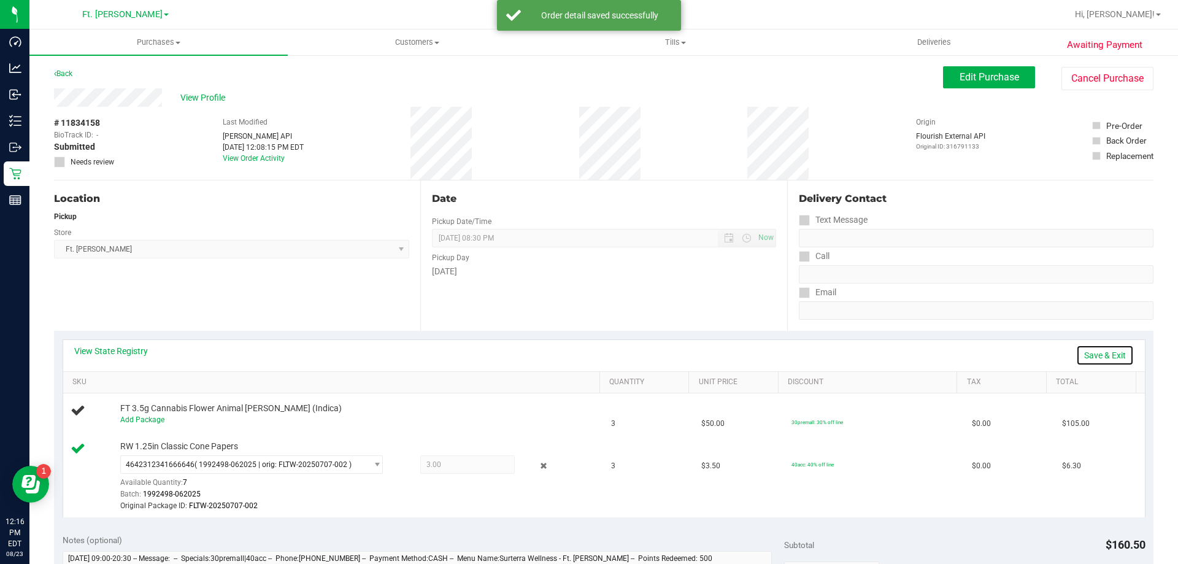
click at [1114, 356] on link "Save & Exit" at bounding box center [1105, 355] width 58 height 21
click at [799, 323] on div "Delivery Contact Text Message Call Email" at bounding box center [970, 255] width 366 height 150
click at [768, 316] on div "Date Pickup Date/Time [DATE] Now [DATE] 08:30 PM Now Pickup Day [DATE]" at bounding box center [603, 255] width 366 height 150
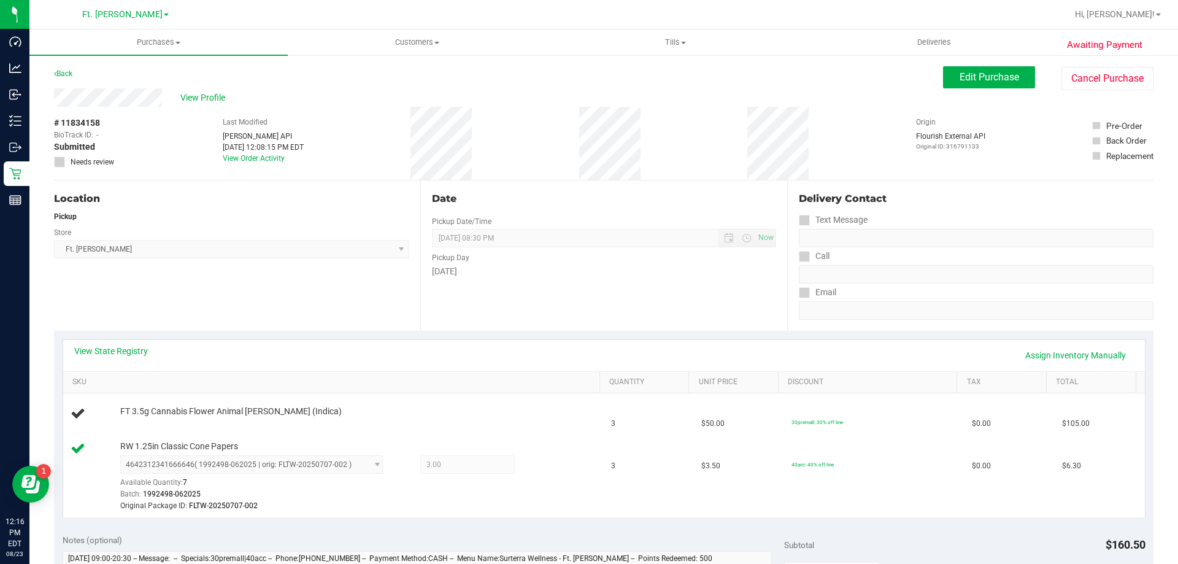
click at [683, 318] on div "Date Pickup Date/Time [DATE] Now [DATE] 08:30 PM Now Pickup Day [DATE]" at bounding box center [603, 255] width 366 height 150
click at [412, 536] on div "Notes (optional)" at bounding box center [424, 540] width 722 height 12
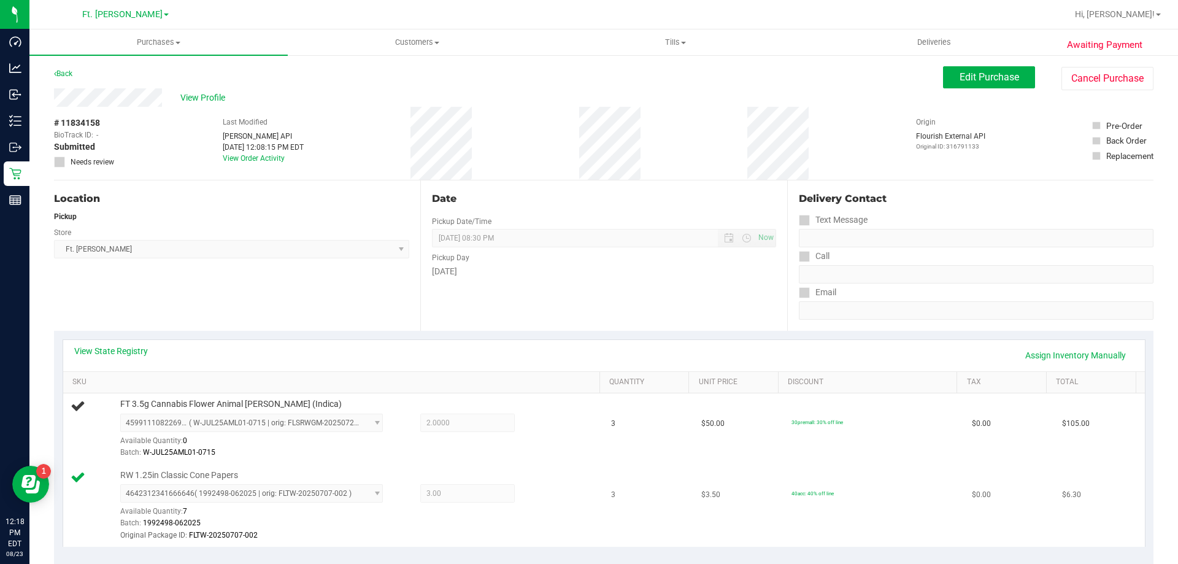
click at [487, 483] on div "RW 1.25in Classic Cone Papers 4642312341666646 ( 1992498-062025 | orig: FLTW-20…" at bounding box center [354, 505] width 480 height 72
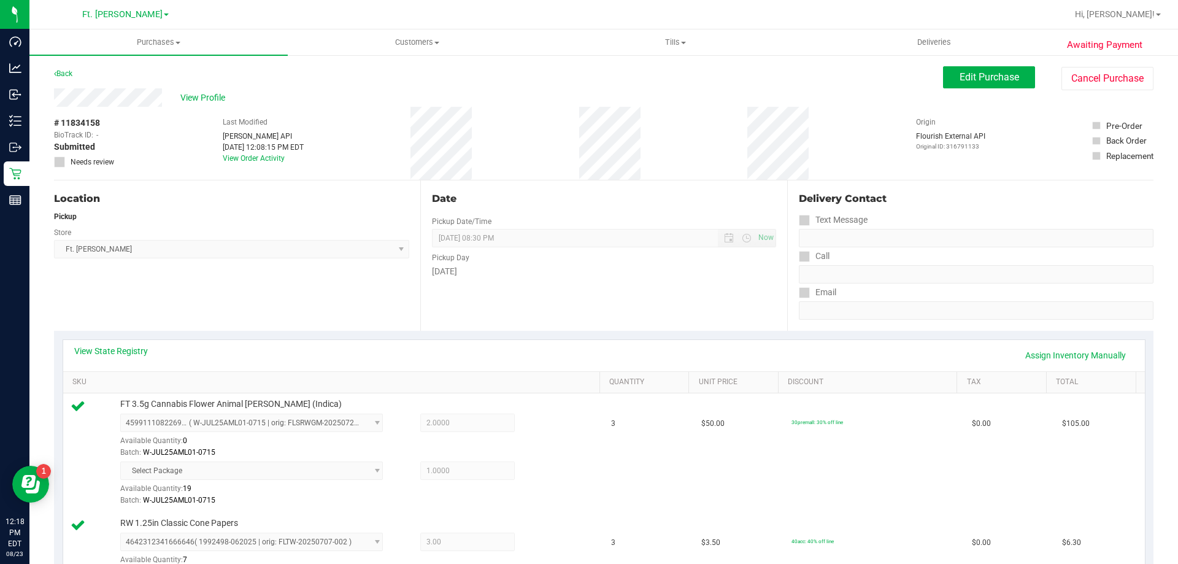
scroll to position [552, 0]
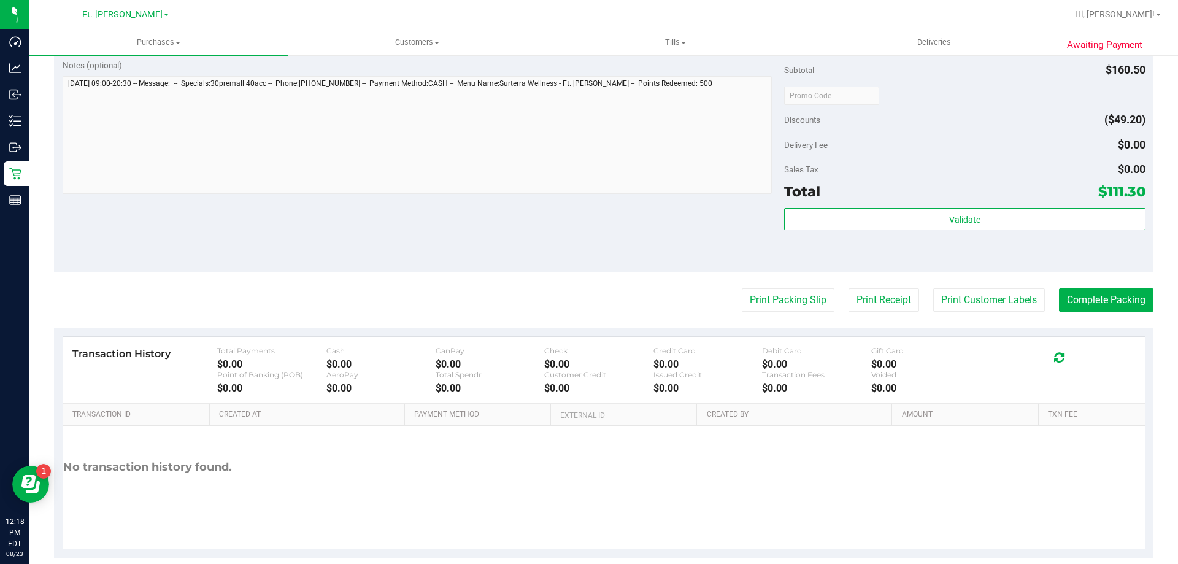
click at [812, 207] on div "Subtotal $160.50 Discounts ($49.20) Delivery Fee $0.00 Sales Tax $0.00 Total $1…" at bounding box center [964, 161] width 361 height 204
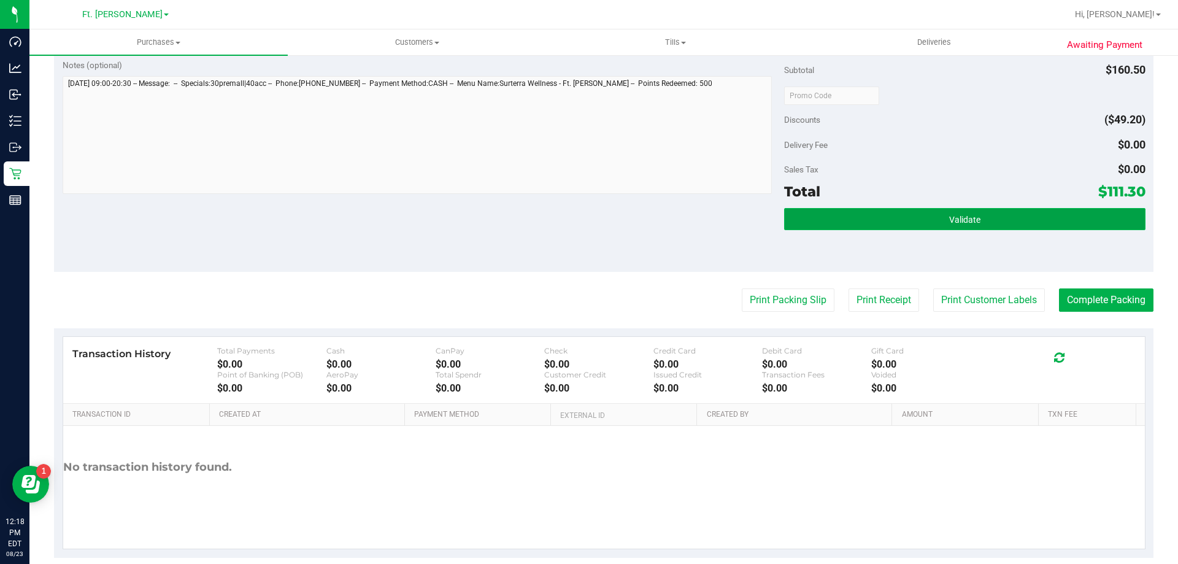
click at [812, 222] on button "Validate" at bounding box center [964, 219] width 361 height 22
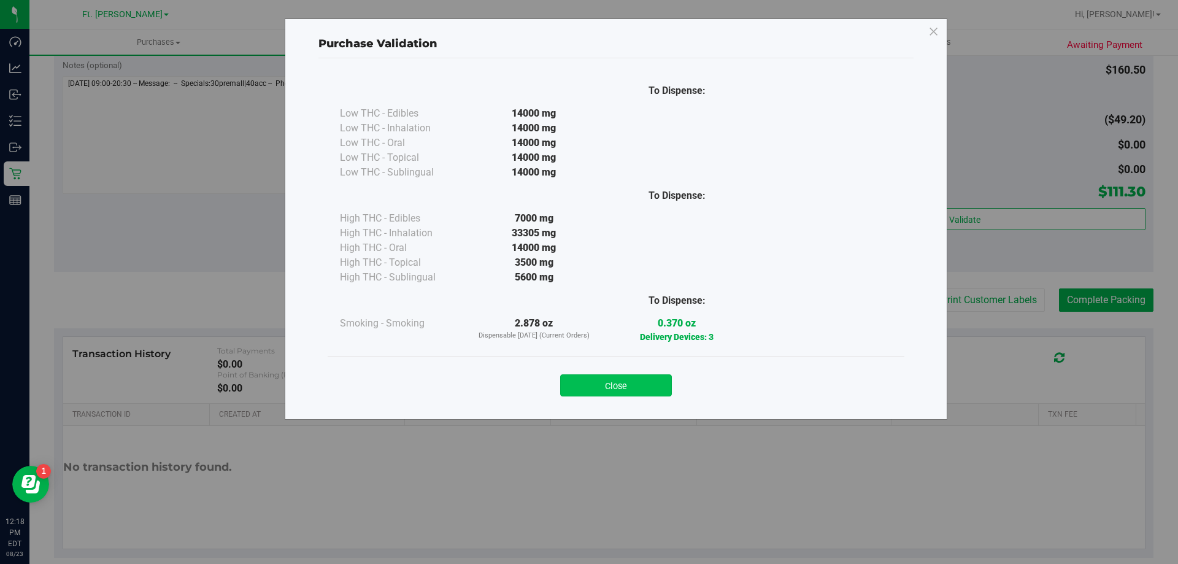
click at [621, 374] on button "Close" at bounding box center [616, 385] width 112 height 22
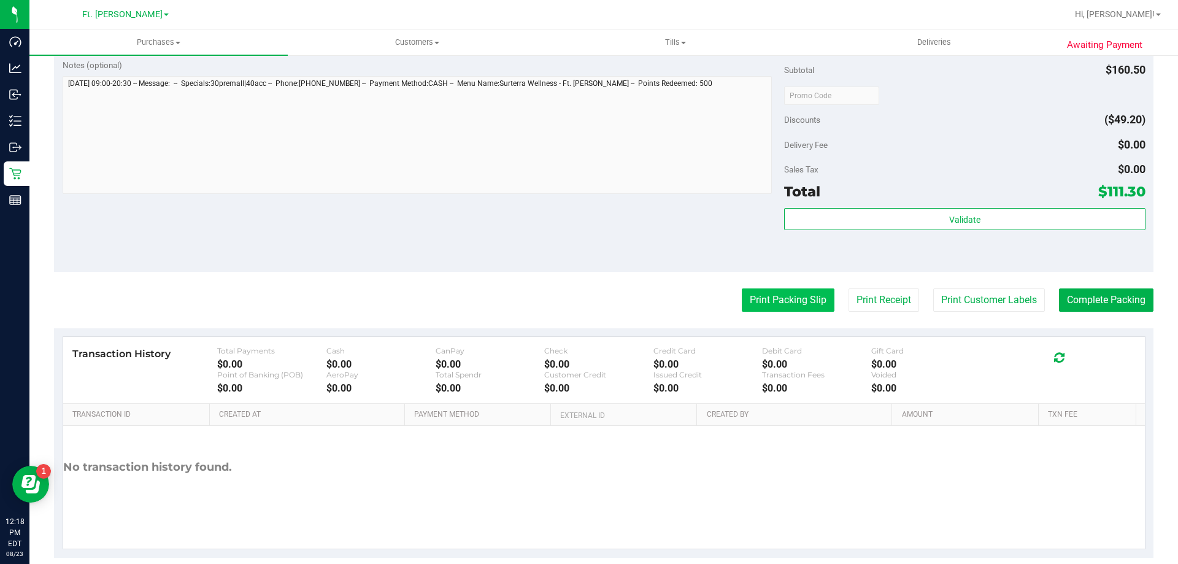
click at [791, 289] on button "Print Packing Slip" at bounding box center [788, 299] width 93 height 23
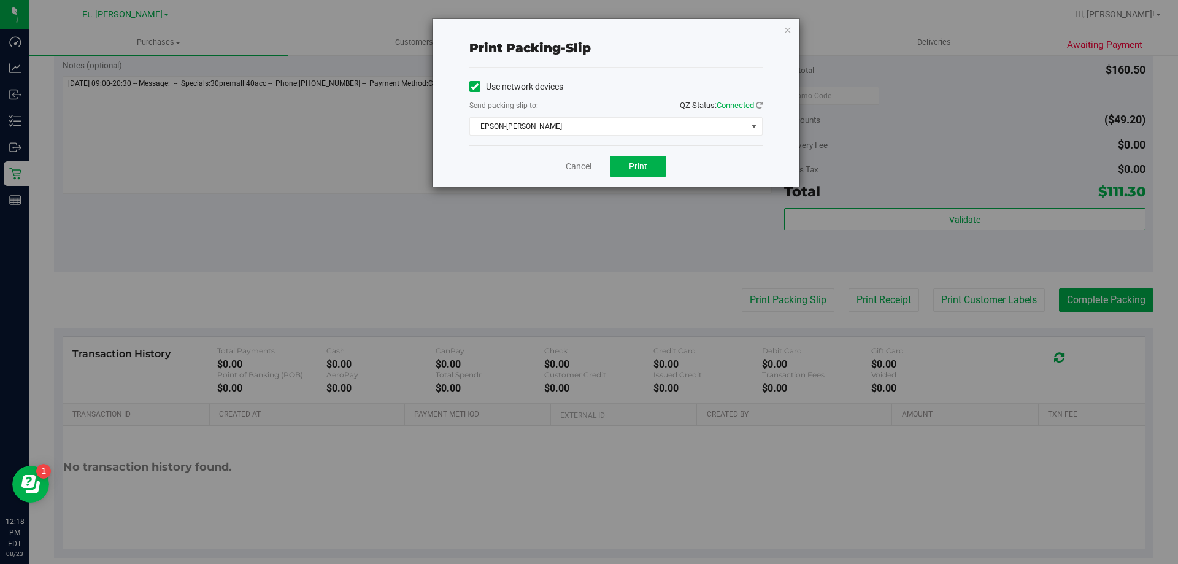
click at [622, 153] on div "Cancel Print" at bounding box center [615, 165] width 293 height 41
click at [629, 176] on button "Print" at bounding box center [638, 166] width 56 height 21
click at [567, 169] on link "Cancel" at bounding box center [579, 166] width 26 height 13
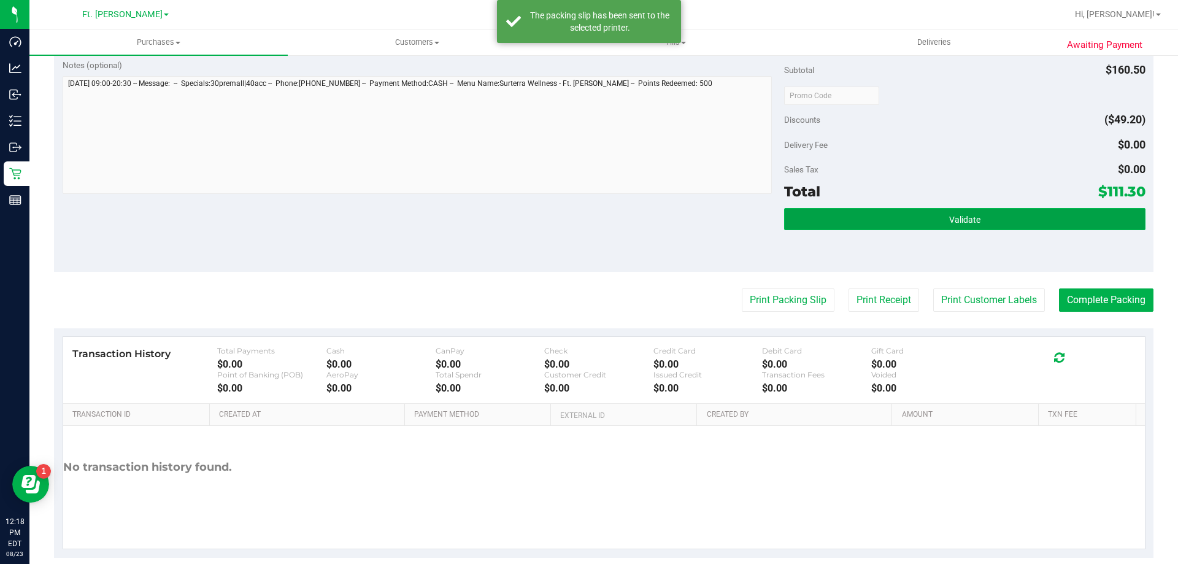
click at [1013, 212] on button "Validate" at bounding box center [964, 219] width 361 height 22
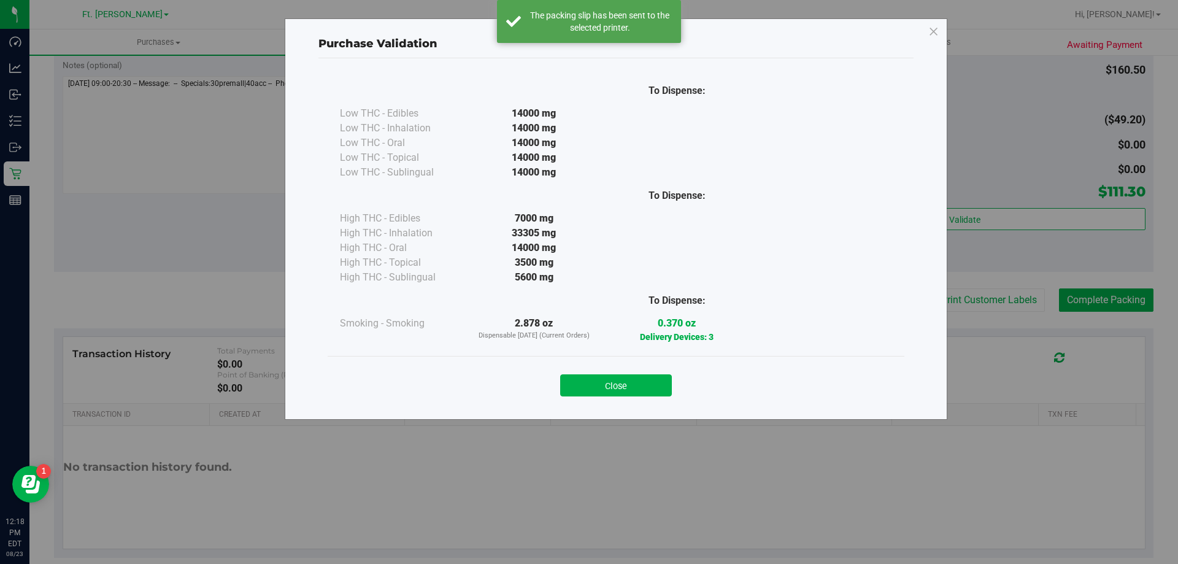
click at [617, 402] on div "Close" at bounding box center [616, 381] width 577 height 50
click at [625, 389] on button "Close" at bounding box center [616, 385] width 112 height 22
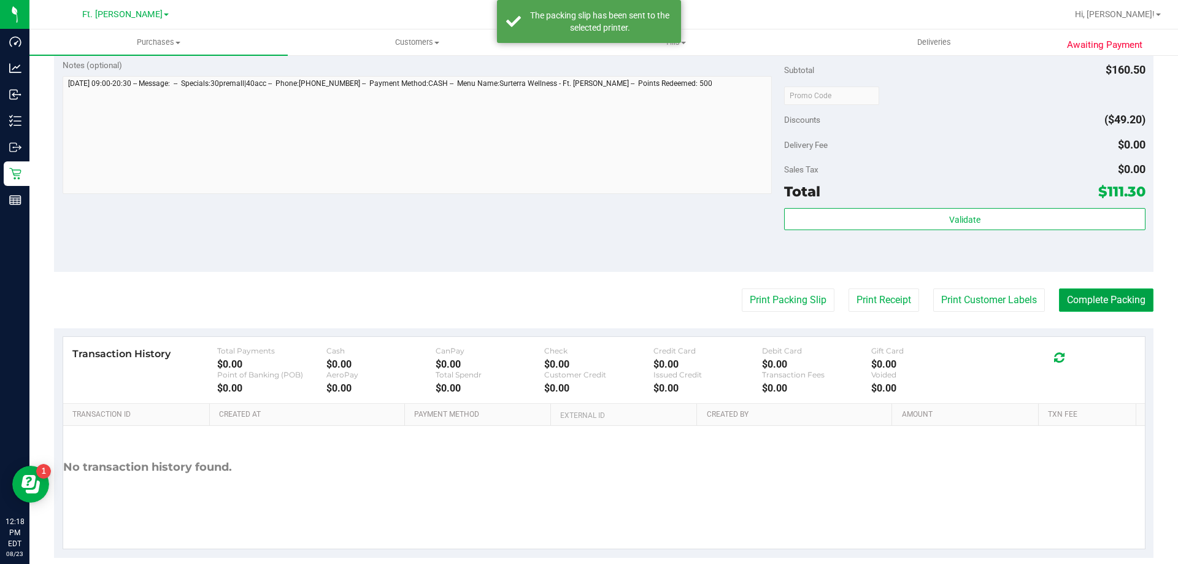
click at [1080, 297] on button "Complete Packing" at bounding box center [1106, 299] width 94 height 23
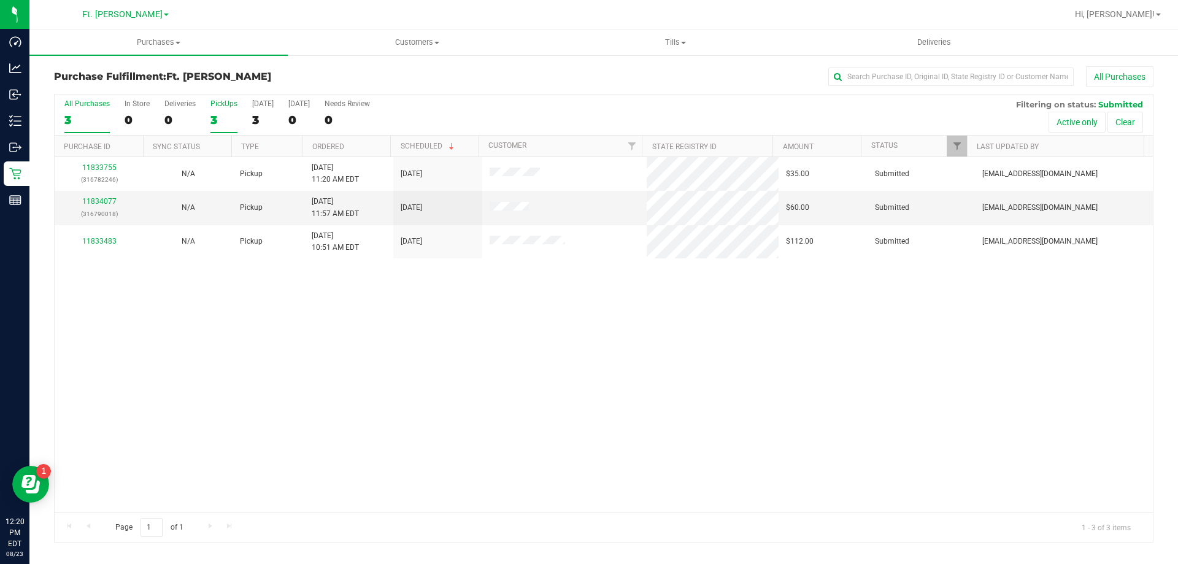
click at [214, 114] on div "3" at bounding box center [223, 120] width 27 height 14
click at [0, 0] on input "PickUps 3" at bounding box center [0, 0] width 0 height 0
click at [95, 217] on p "(316790018)" at bounding box center [99, 214] width 74 height 12
click at [96, 202] on link "11834077" at bounding box center [99, 201] width 34 height 9
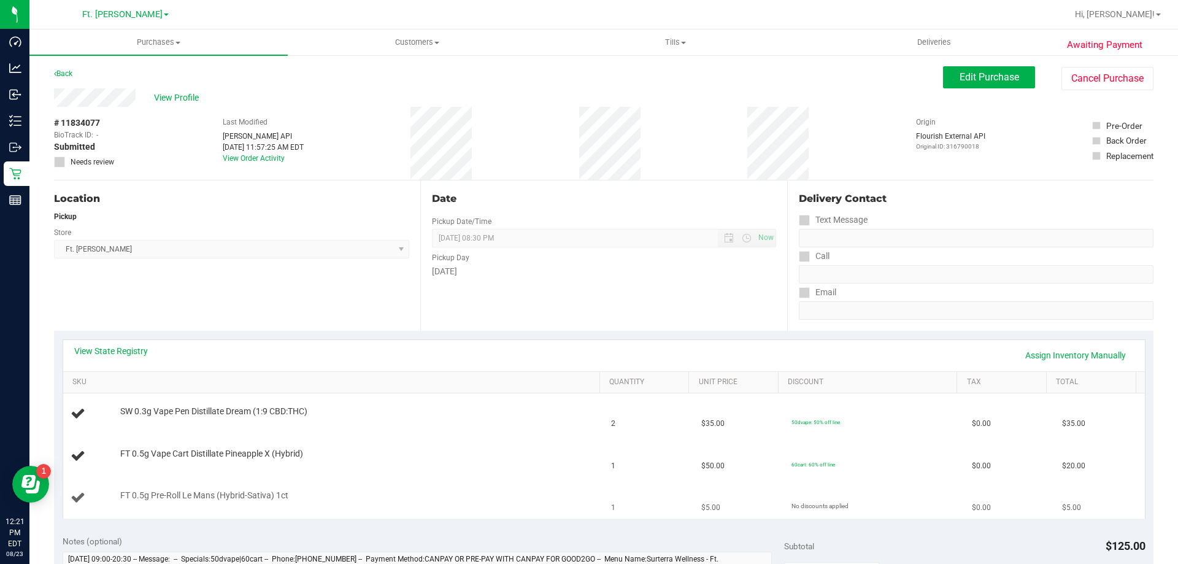
click at [441, 483] on td "FT 0.5g Pre-Roll Le Mans (Hybrid-Sativa) 1ct" at bounding box center [333, 497] width 541 height 41
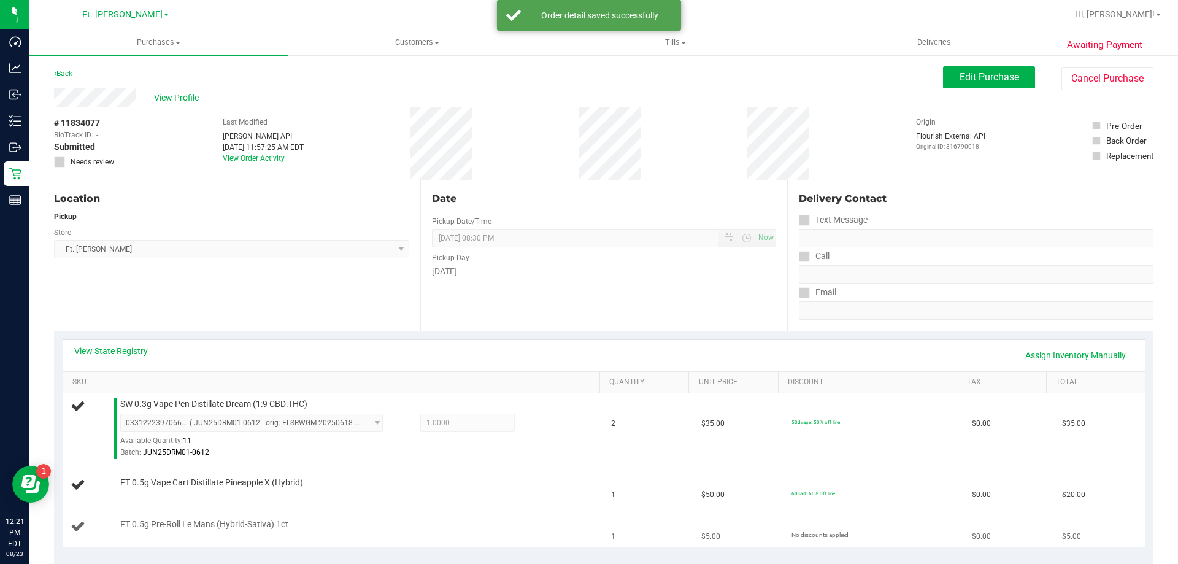
click at [391, 510] on td "FT 0.5g Pre-Roll Le Mans (Hybrid-Sativa) 1ct" at bounding box center [333, 526] width 541 height 41
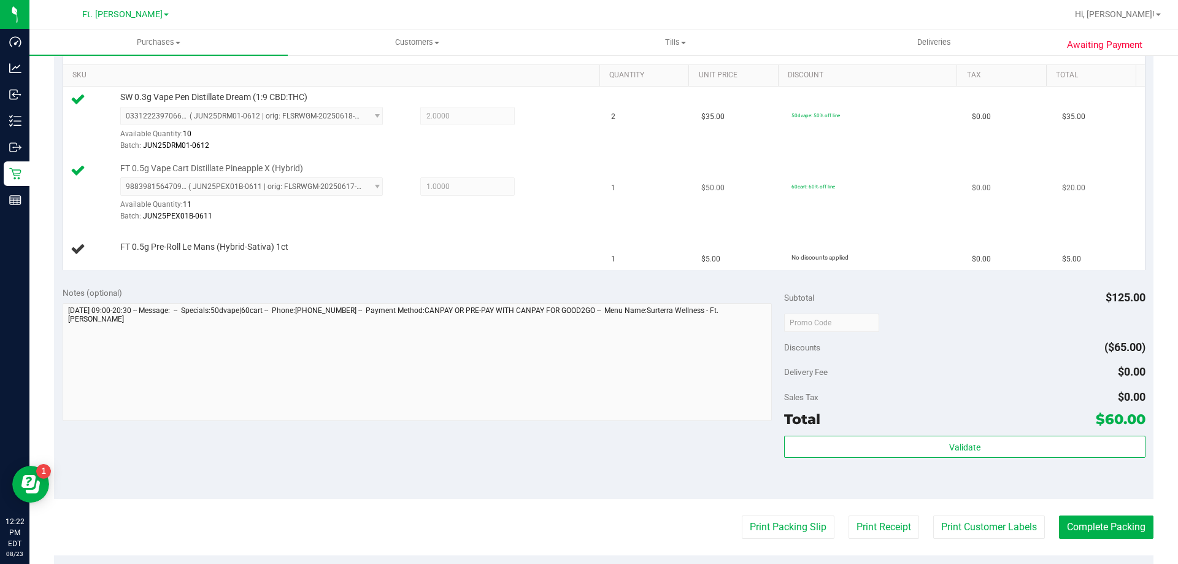
click at [570, 211] on div "Batch: JUN25PEX01B-0611" at bounding box center [357, 216] width 474 height 12
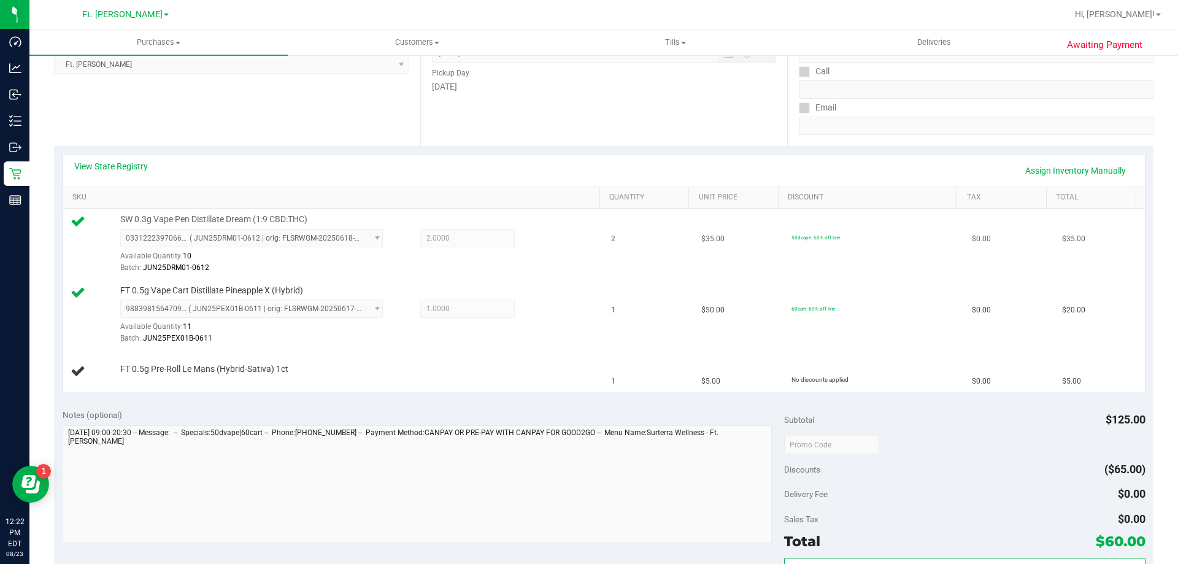
scroll to position [184, 0]
click at [569, 221] on div "SW 0.3g Vape Pen Distillate Dream (1:9 CBD:THC) 0331222397066899 ( JUN25DRM01-0…" at bounding box center [354, 244] width 480 height 61
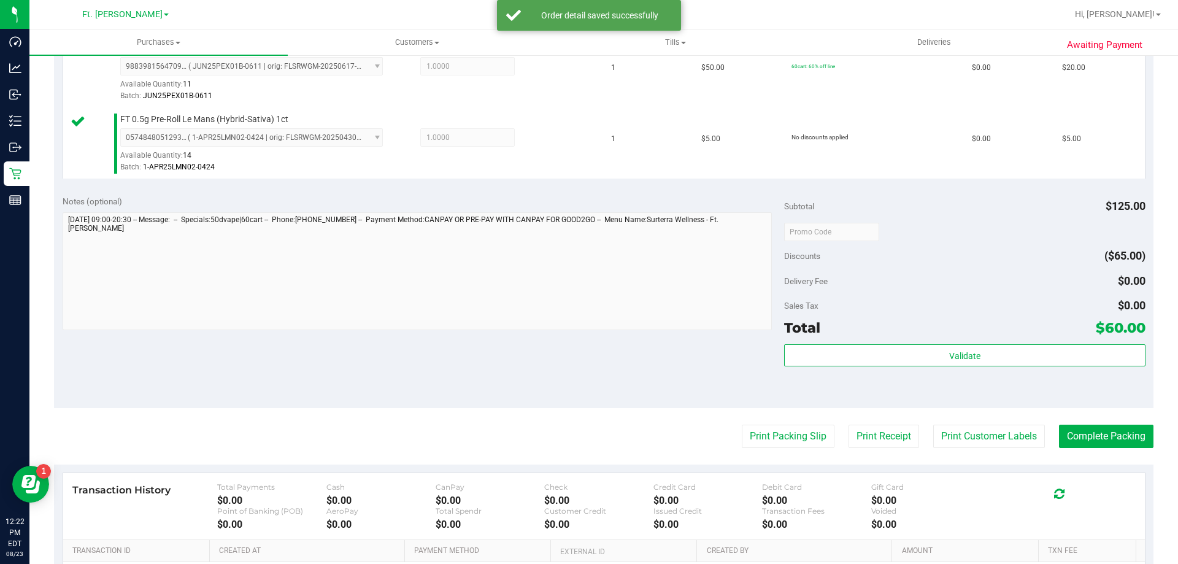
scroll to position [582, 0]
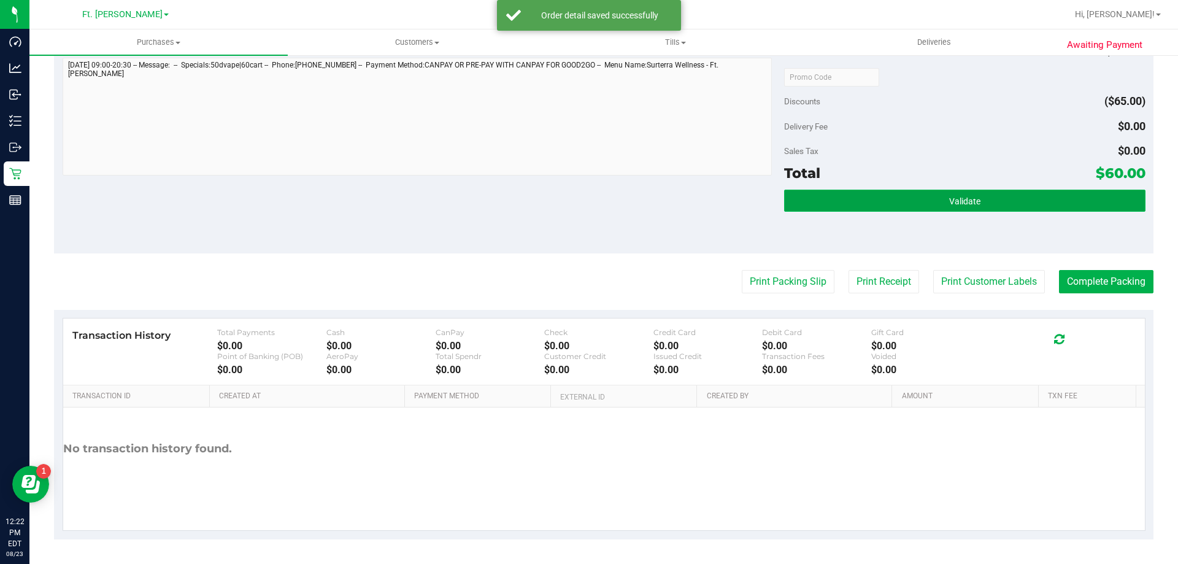
click at [880, 206] on button "Validate" at bounding box center [964, 201] width 361 height 22
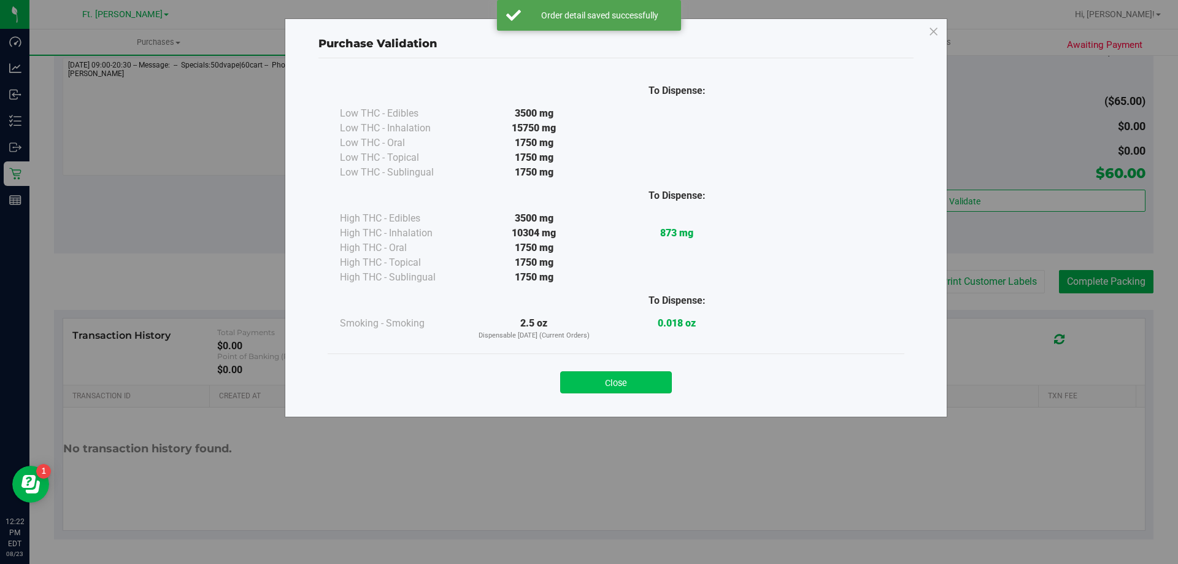
click at [653, 375] on button "Close" at bounding box center [616, 382] width 112 height 22
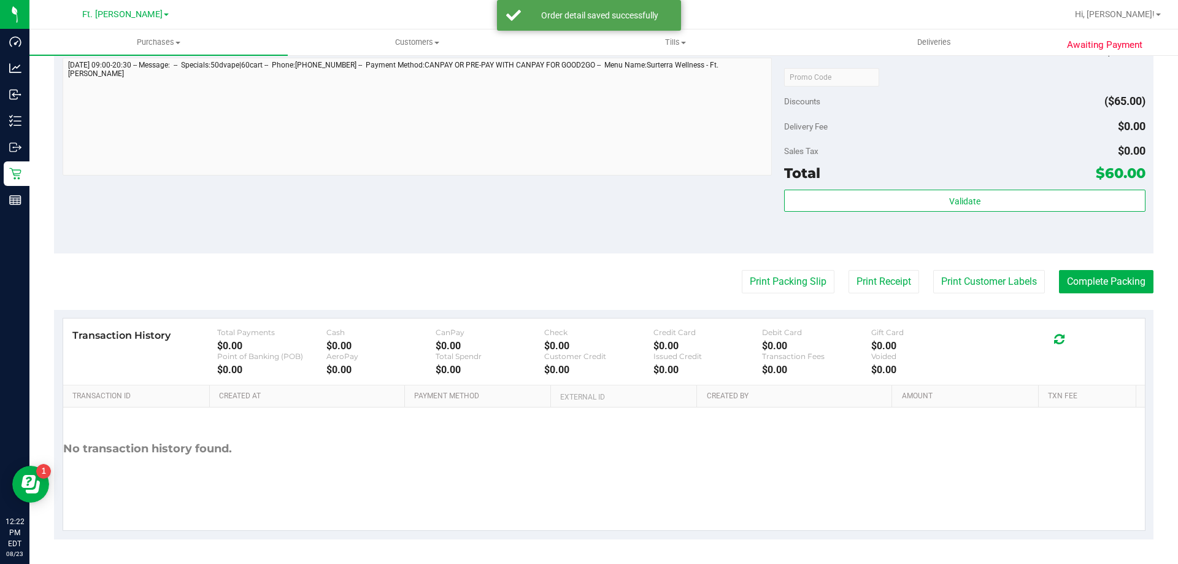
click at [758, 299] on purchase-details "Back Edit Purchase Cancel Purchase View Profile # 11834077 BioTrack ID: - Submi…" at bounding box center [603, 12] width 1099 height 1055
click at [767, 289] on button "Print Packing Slip" at bounding box center [788, 281] width 93 height 23
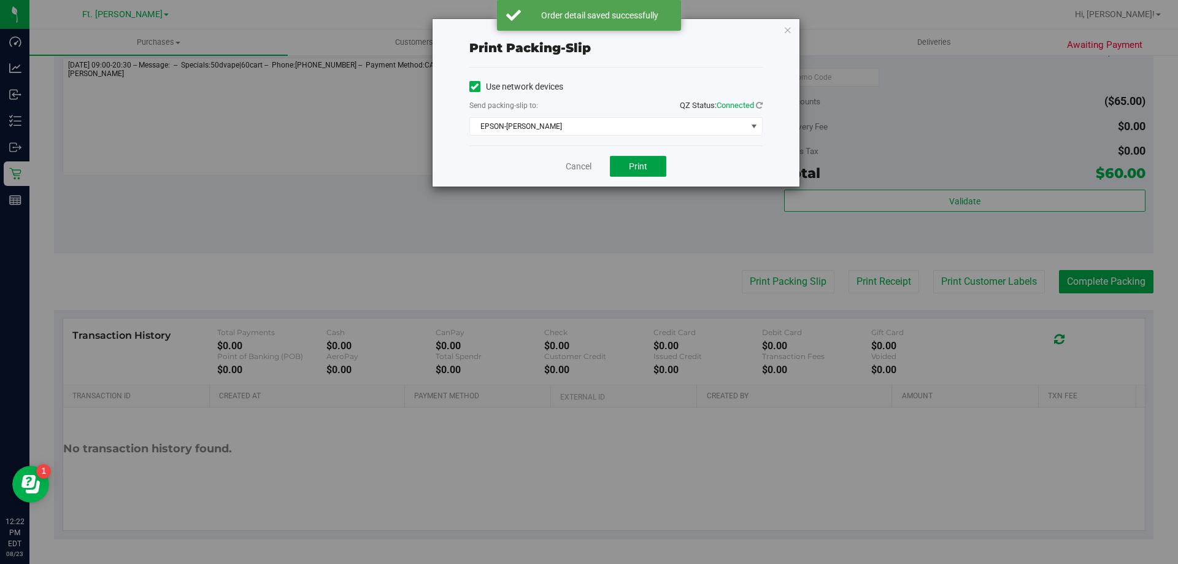
click at [650, 175] on button "Print" at bounding box center [638, 166] width 56 height 21
click at [581, 160] on link "Cancel" at bounding box center [579, 166] width 26 height 13
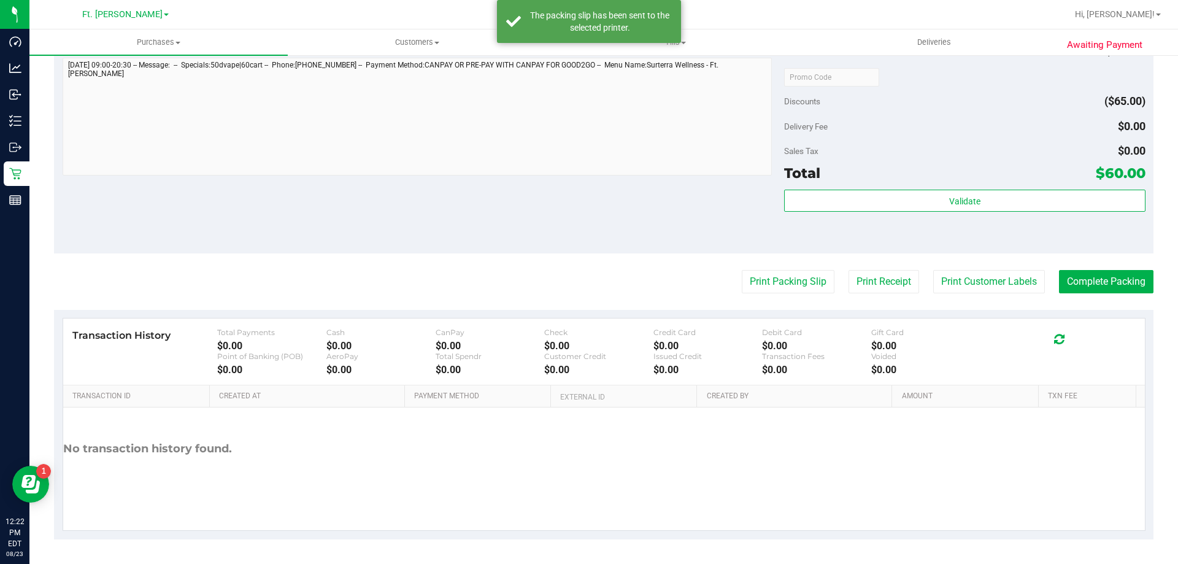
click at [955, 213] on div "Validate" at bounding box center [964, 217] width 361 height 55
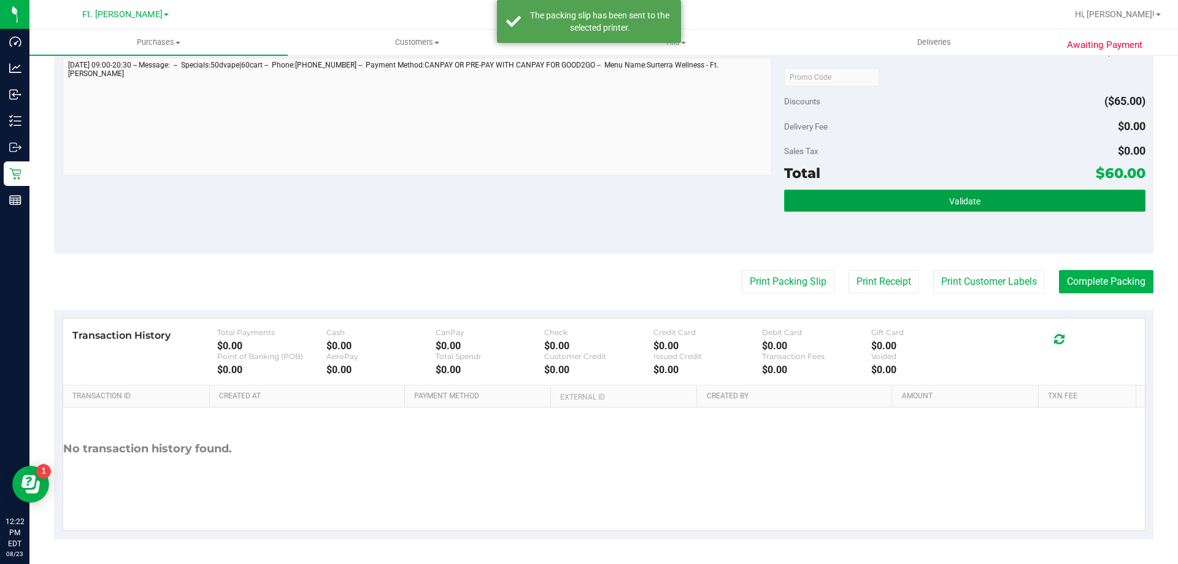
click at [955, 211] on button "Validate" at bounding box center [964, 201] width 361 height 22
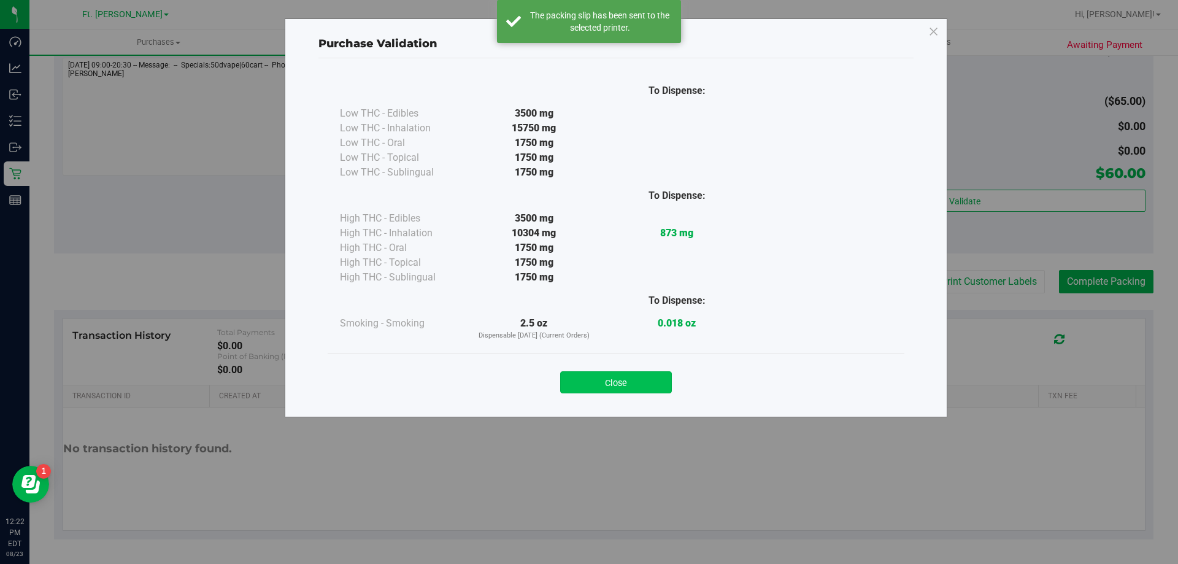
drag, startPoint x: 612, startPoint y: 369, endPoint x: 633, endPoint y: 383, distance: 25.0
click at [623, 377] on div "Close" at bounding box center [616, 378] width 558 height 31
click at [633, 383] on button "Close" at bounding box center [616, 382] width 112 height 22
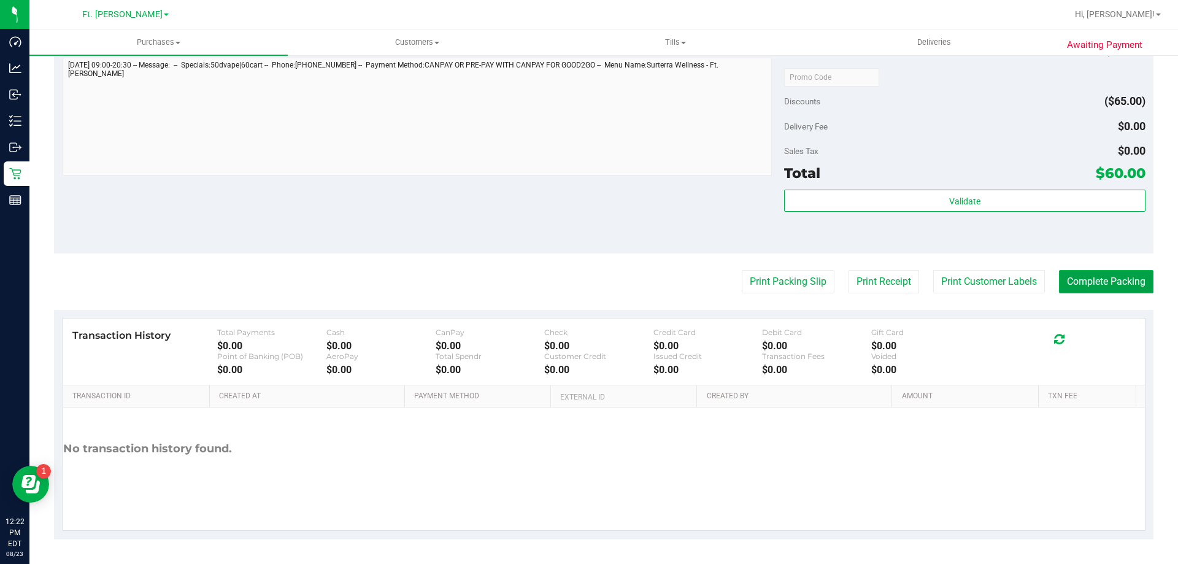
click at [1095, 275] on button "Complete Packing" at bounding box center [1106, 281] width 94 height 23
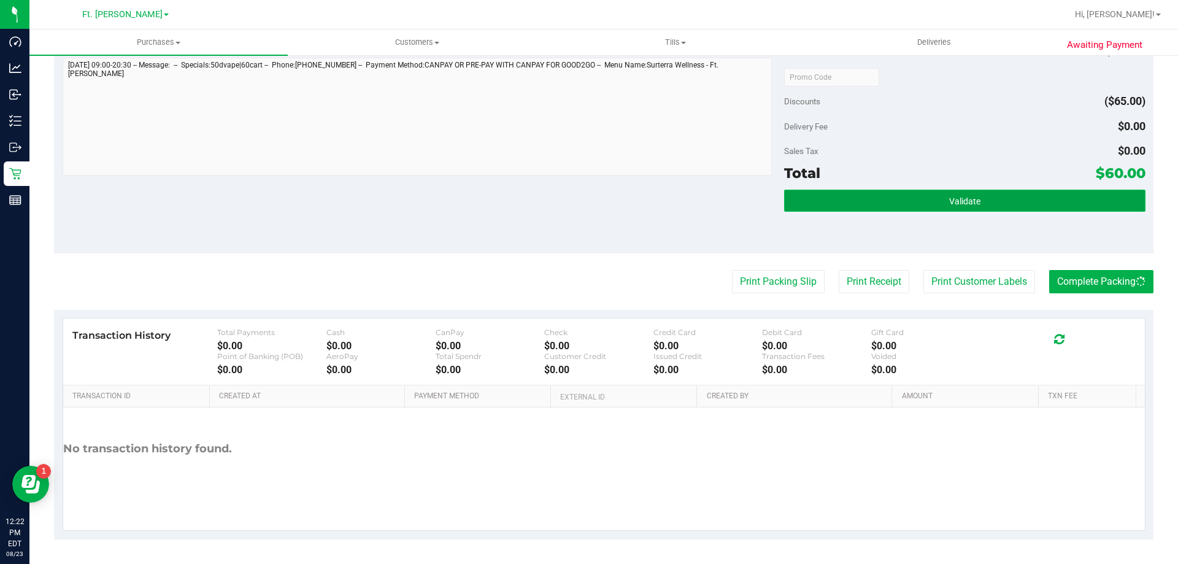
click at [1099, 196] on button "Validate" at bounding box center [964, 201] width 361 height 22
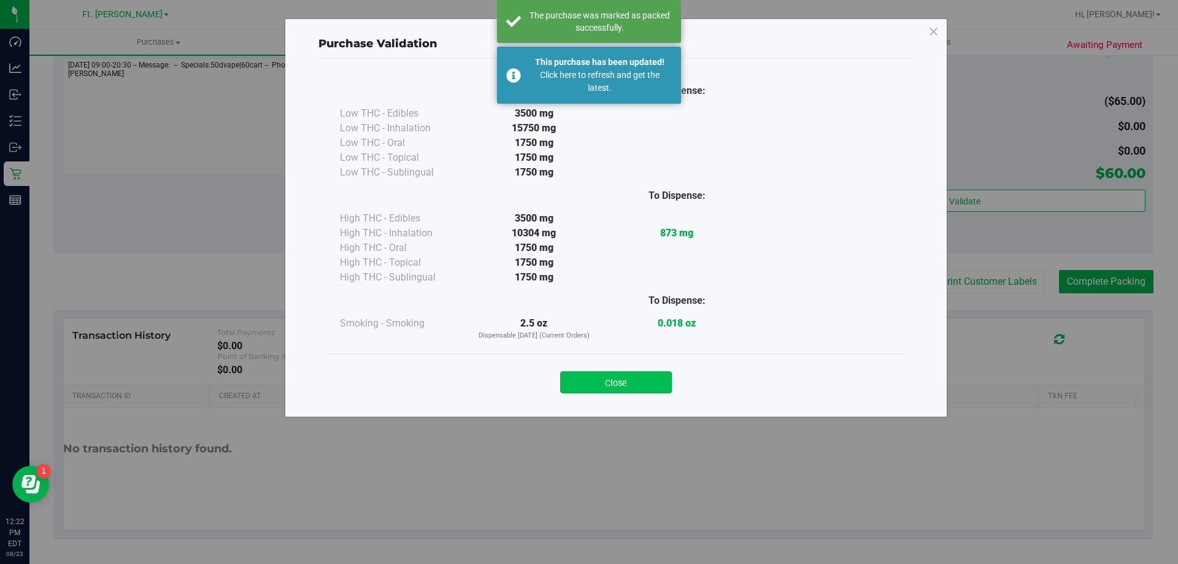
click at [599, 377] on button "Close" at bounding box center [616, 382] width 112 height 22
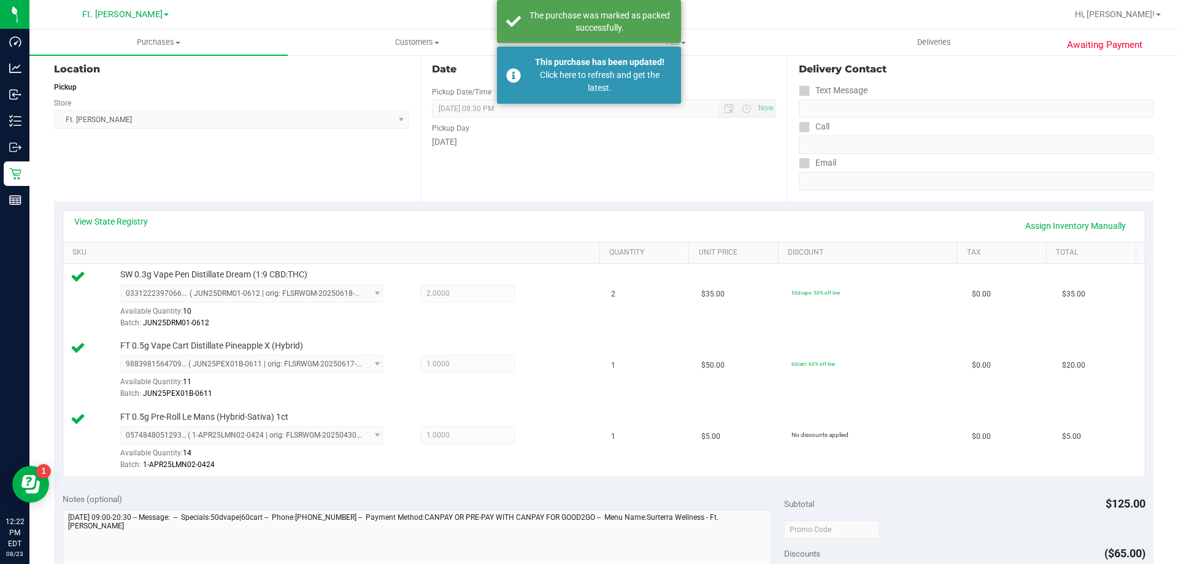
scroll to position [0, 0]
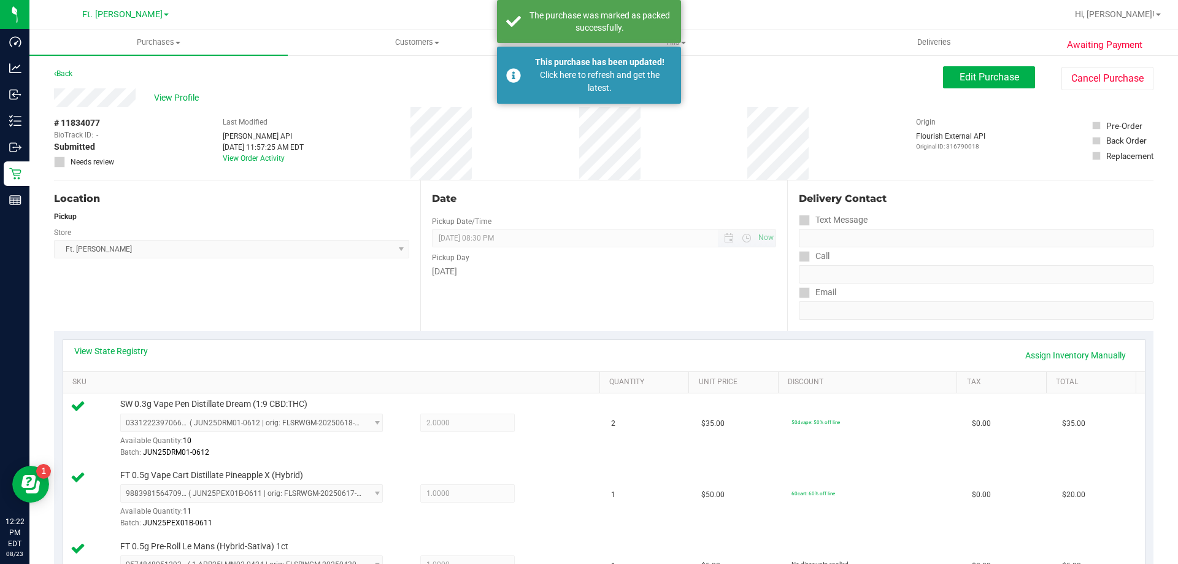
click at [571, 244] on span "[DATE] 08:30 PM Now" at bounding box center [604, 238] width 344 height 18
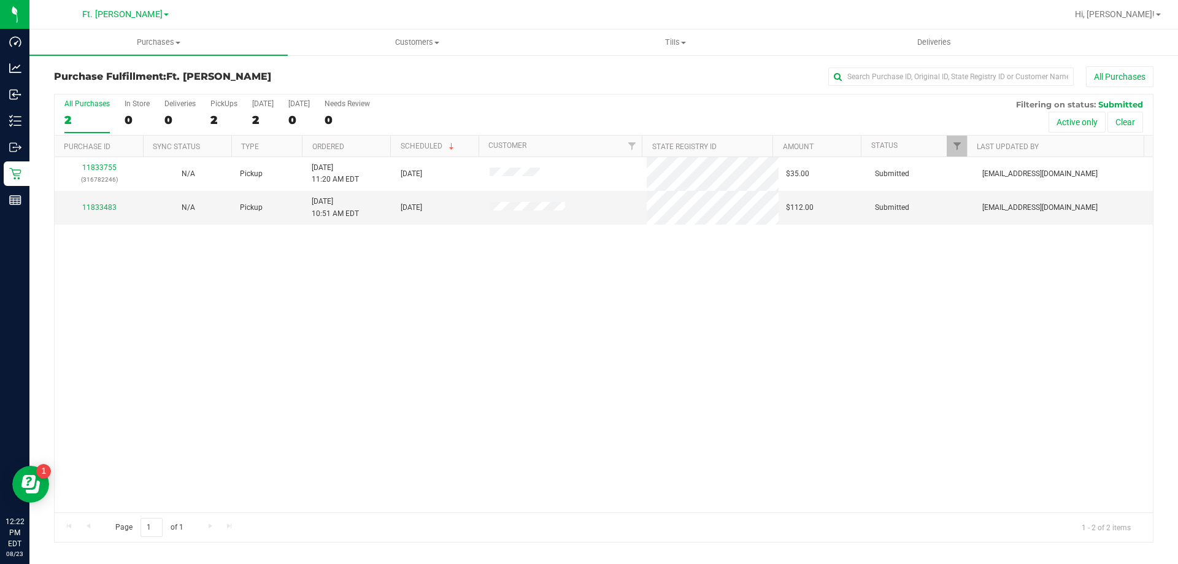
click at [583, 263] on div "11833755 (316782246) N/A Pickup [DATE] 11:20 AM EDT 8/23/2025 $35.00 Submitted …" at bounding box center [604, 334] width 1098 height 355
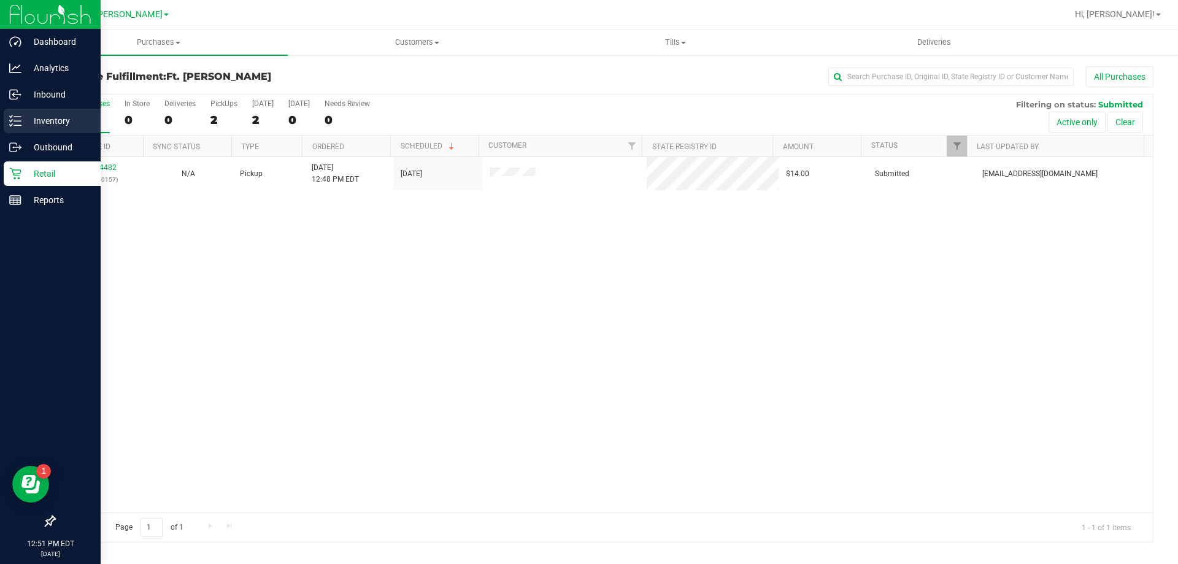
click at [28, 117] on p "Inventory" at bounding box center [58, 121] width 74 height 15
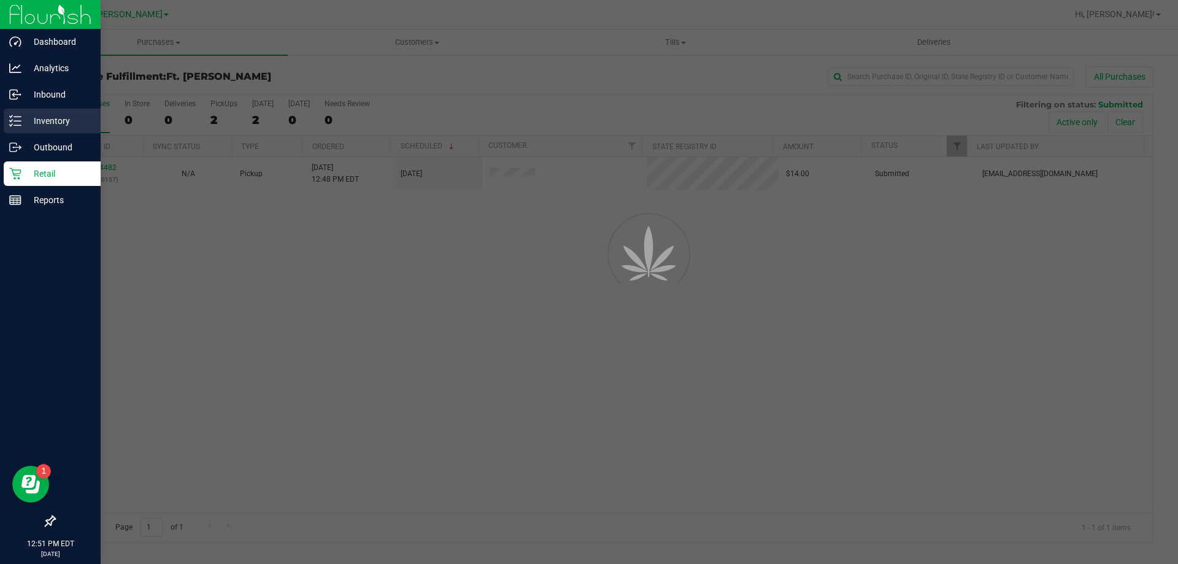
click at [28, 117] on p "Inventory" at bounding box center [58, 121] width 74 height 15
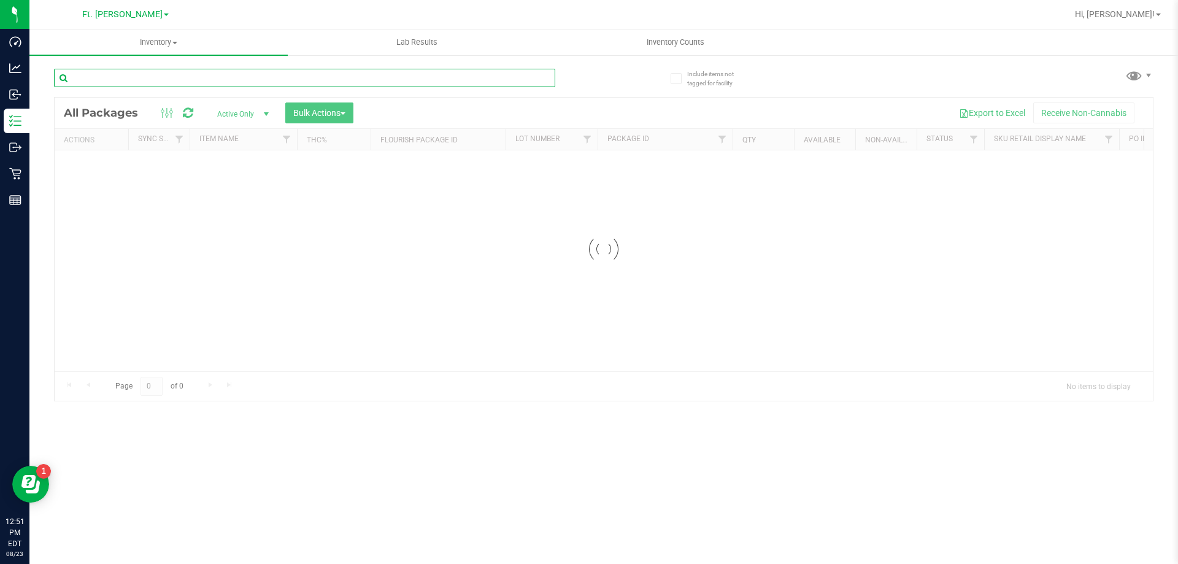
click at [177, 77] on input "text" at bounding box center [304, 78] width 501 height 18
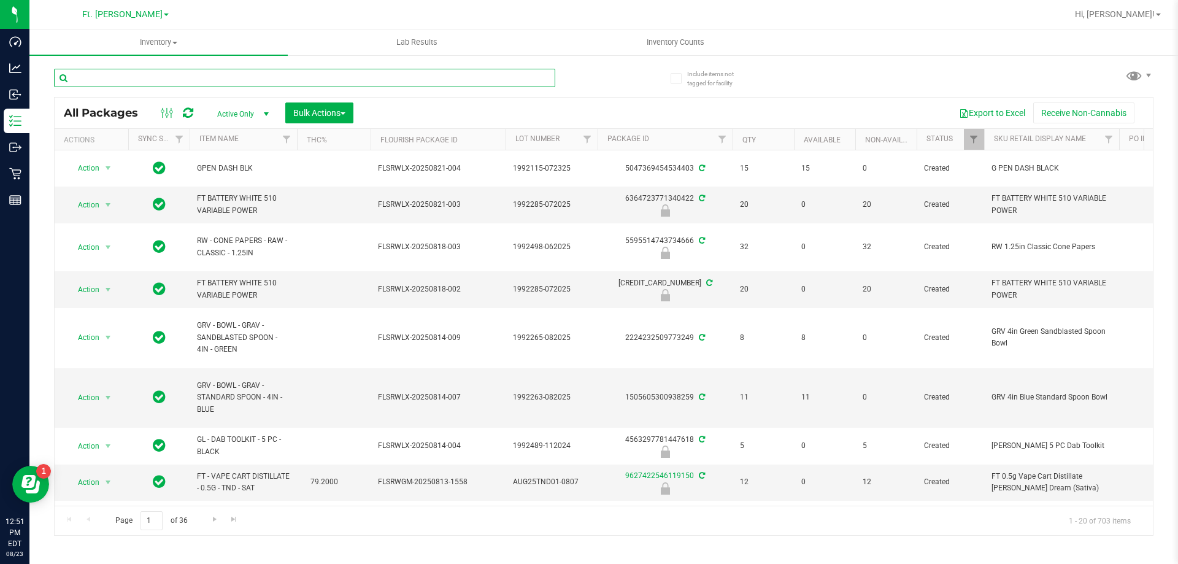
click at [177, 77] on input "text" at bounding box center [304, 78] width 501 height 18
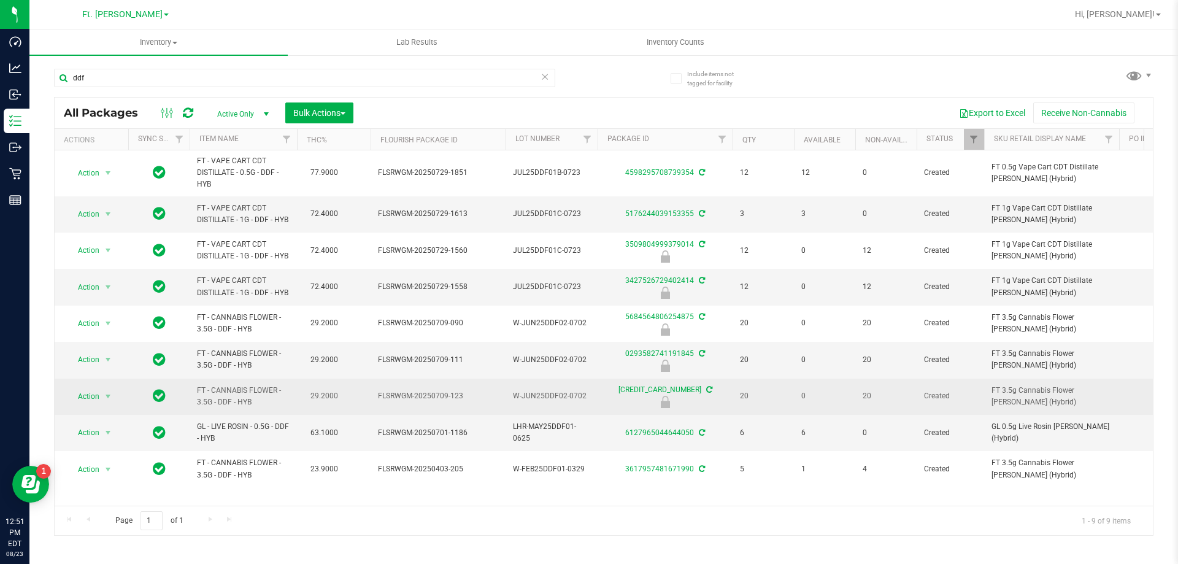
drag, startPoint x: 287, startPoint y: 399, endPoint x: 201, endPoint y: 394, distance: 86.6
click at [201, 394] on span "FT - CANNABIS FLOWER - 3.5G - DDF - HYB" at bounding box center [243, 396] width 93 height 23
copy span "T - CANNABIS FLOWER - 3.5G - DDF - HYB"
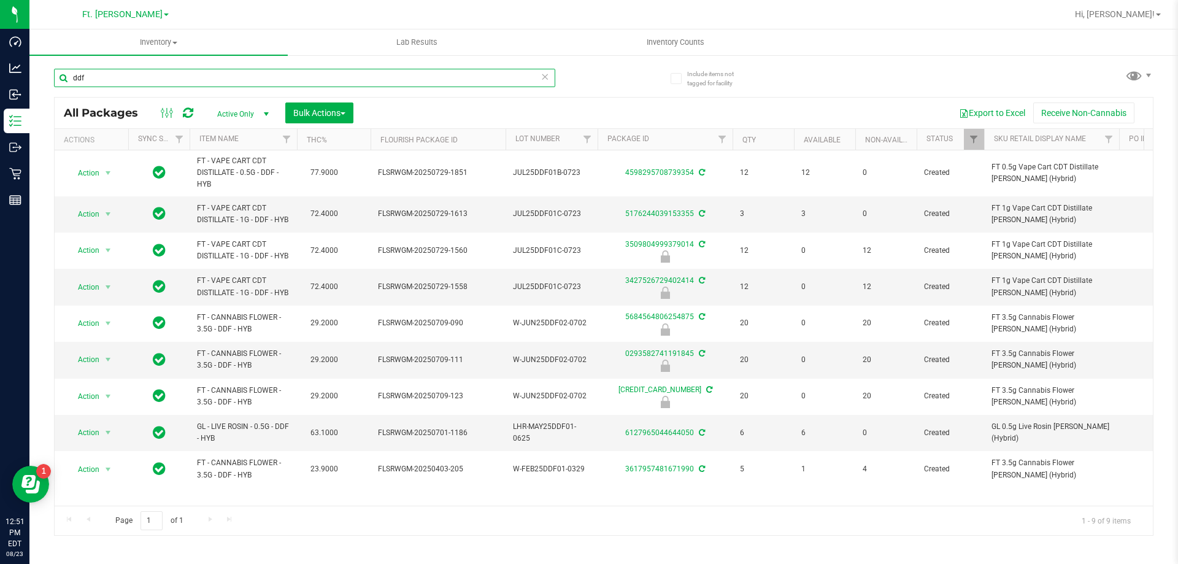
click at [282, 80] on input "ddf" at bounding box center [304, 78] width 501 height 18
paste input "T - CANNABIS FLOWER - 3.5G - DDF - HYB"
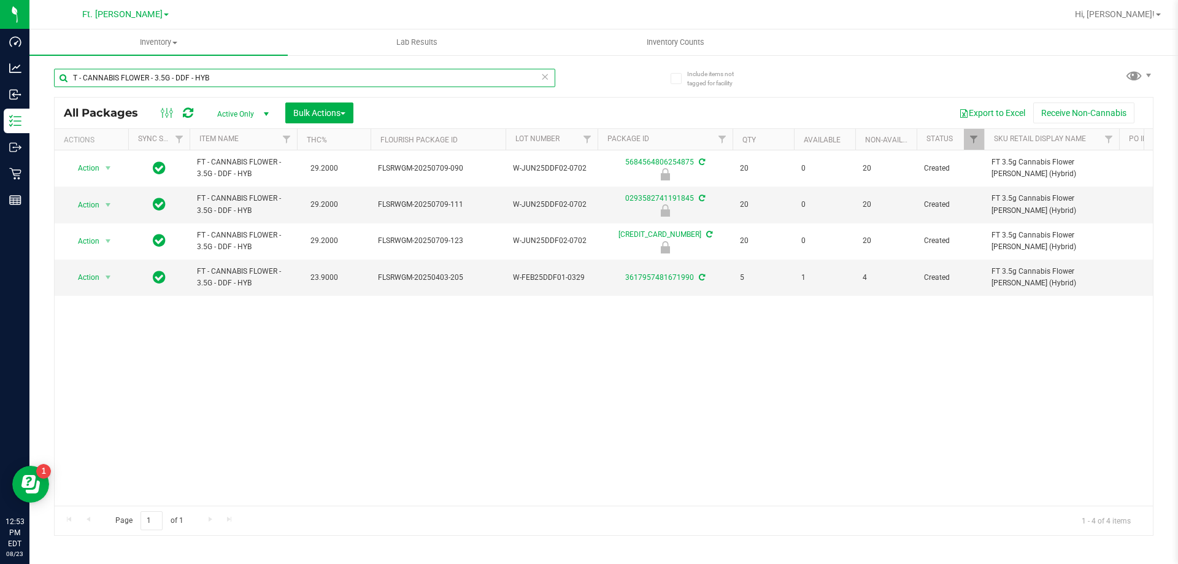
click at [480, 69] on input "T - CANNABIS FLOWER - 3.5G - DDF - HYB" at bounding box center [304, 78] width 501 height 18
paste input "W-JUN25DDF02-0702"
type input "W-JUN25DDF02-0702"
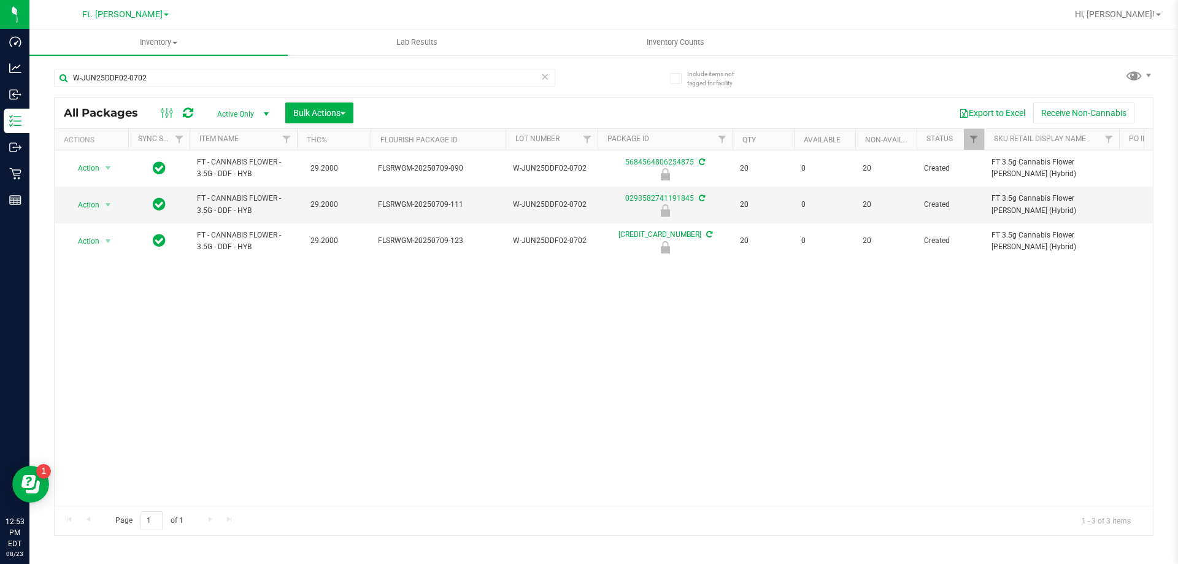
click at [448, 294] on div "Action Action Edit attributes Global inventory Locate package Package audit log…" at bounding box center [604, 327] width 1098 height 355
